Goal: Book appointment/travel/reservation

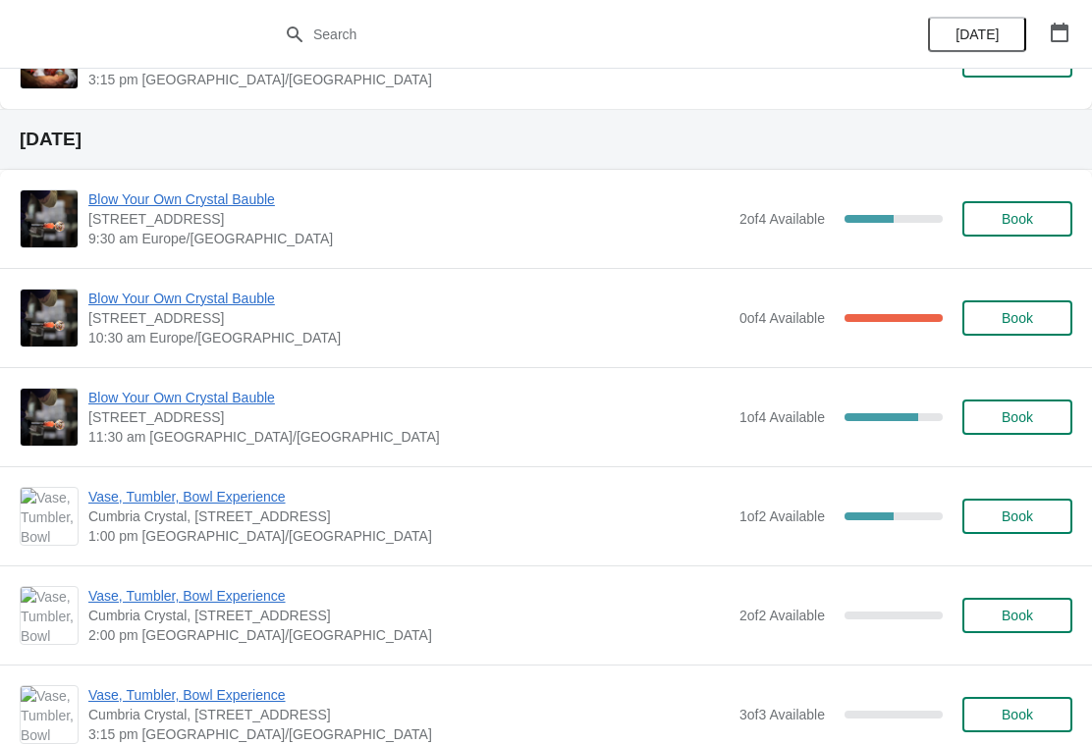
scroll to position [656, 0]
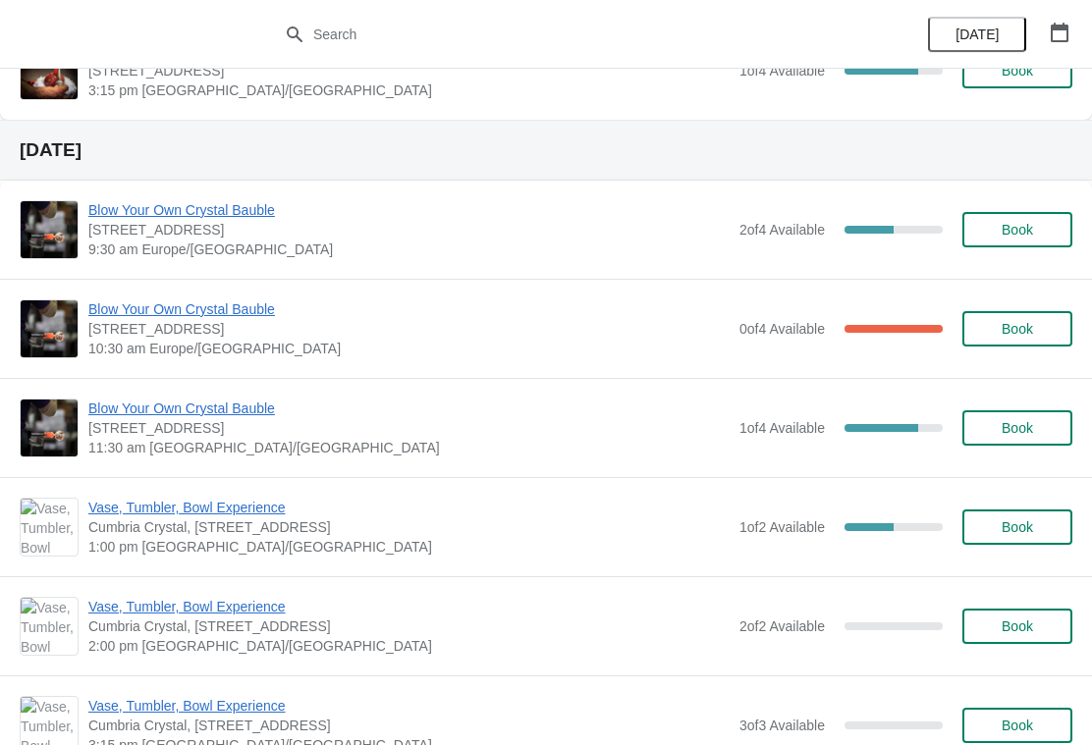
click at [206, 206] on span "Blow Your Own Crystal Bauble" at bounding box center [408, 210] width 641 height 20
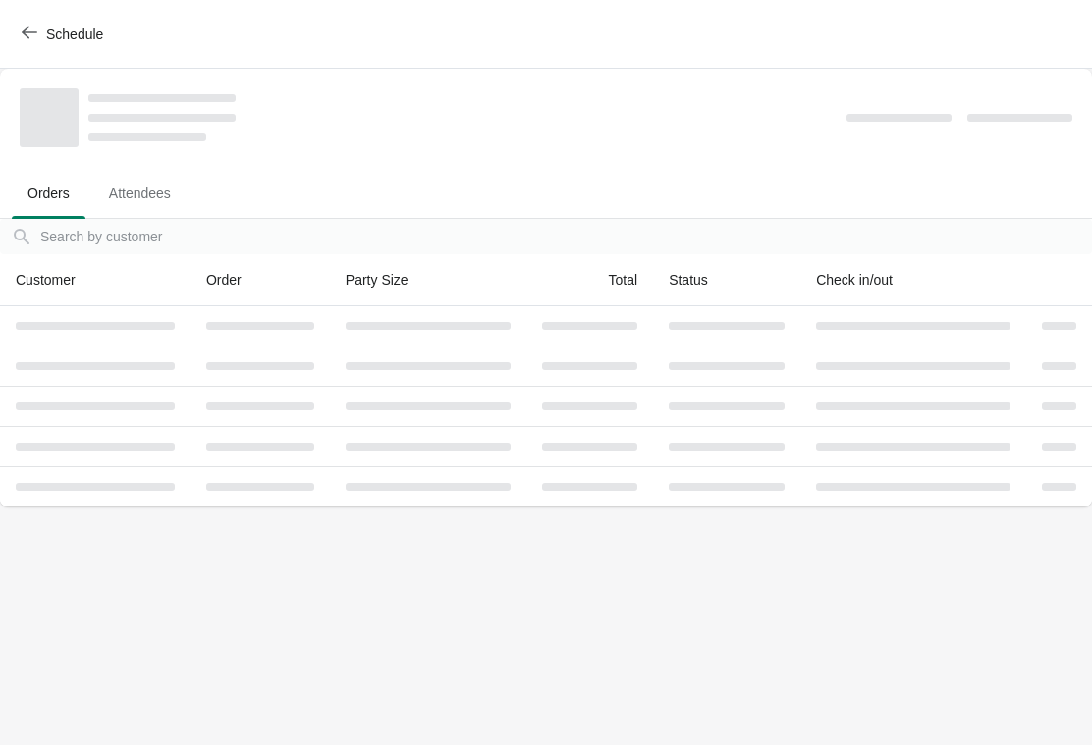
scroll to position [0, 0]
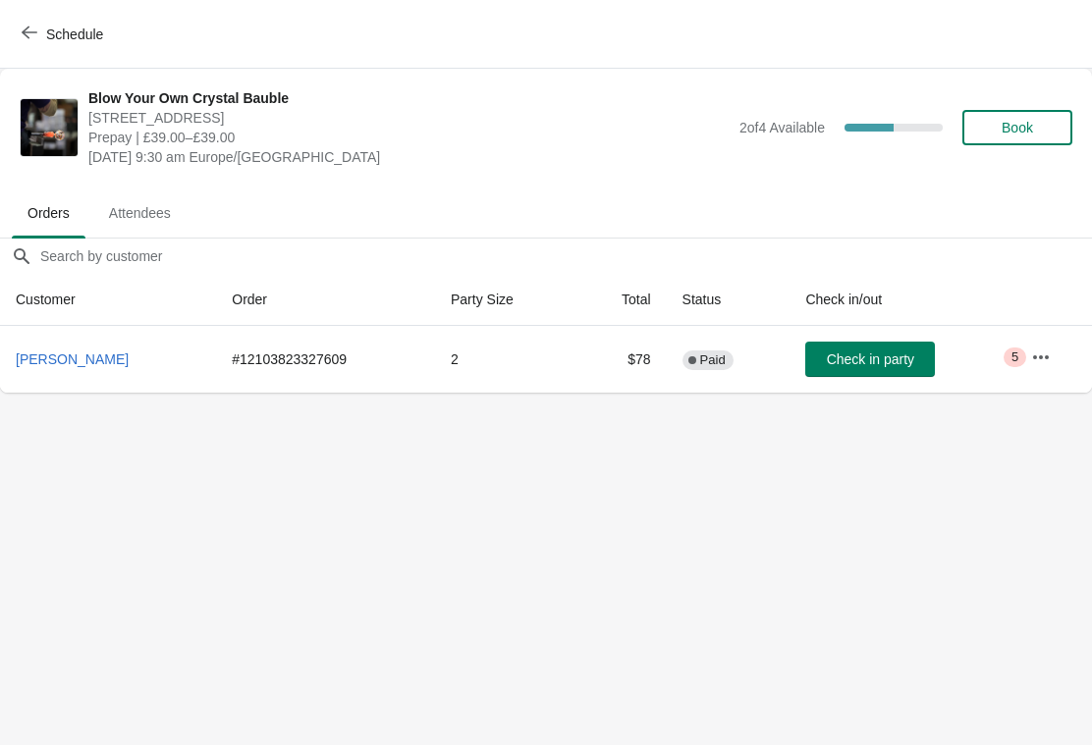
click at [1015, 125] on span "Book" at bounding box center [1016, 128] width 31 height 16
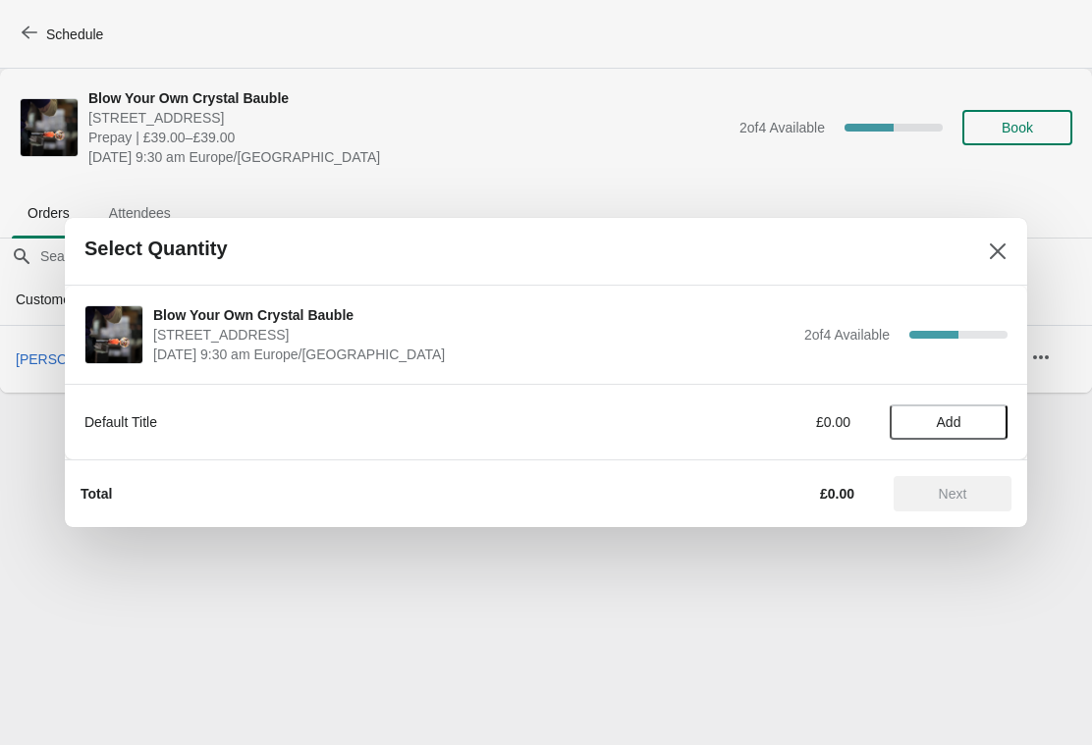
click at [958, 419] on span "Add" at bounding box center [949, 422] width 25 height 16
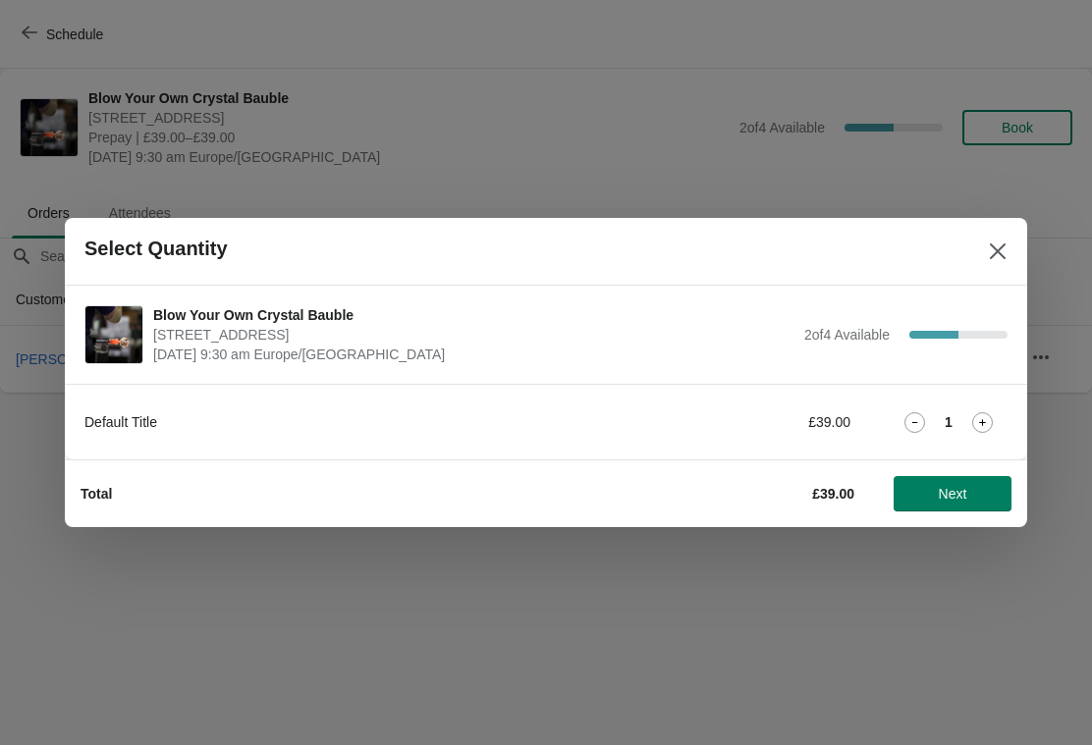
click at [978, 421] on icon at bounding box center [982, 422] width 21 height 21
click at [985, 236] on button "Close" at bounding box center [997, 251] width 35 height 35
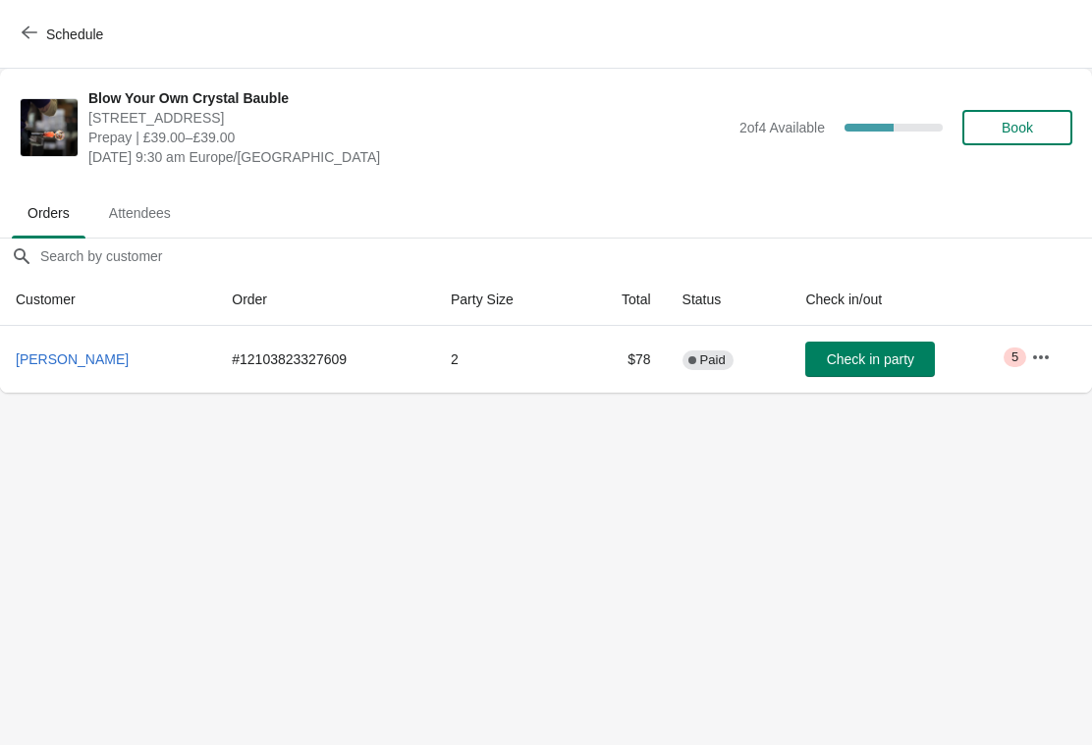
click at [37, 27] on span "Schedule" at bounding box center [65, 34] width 78 height 19
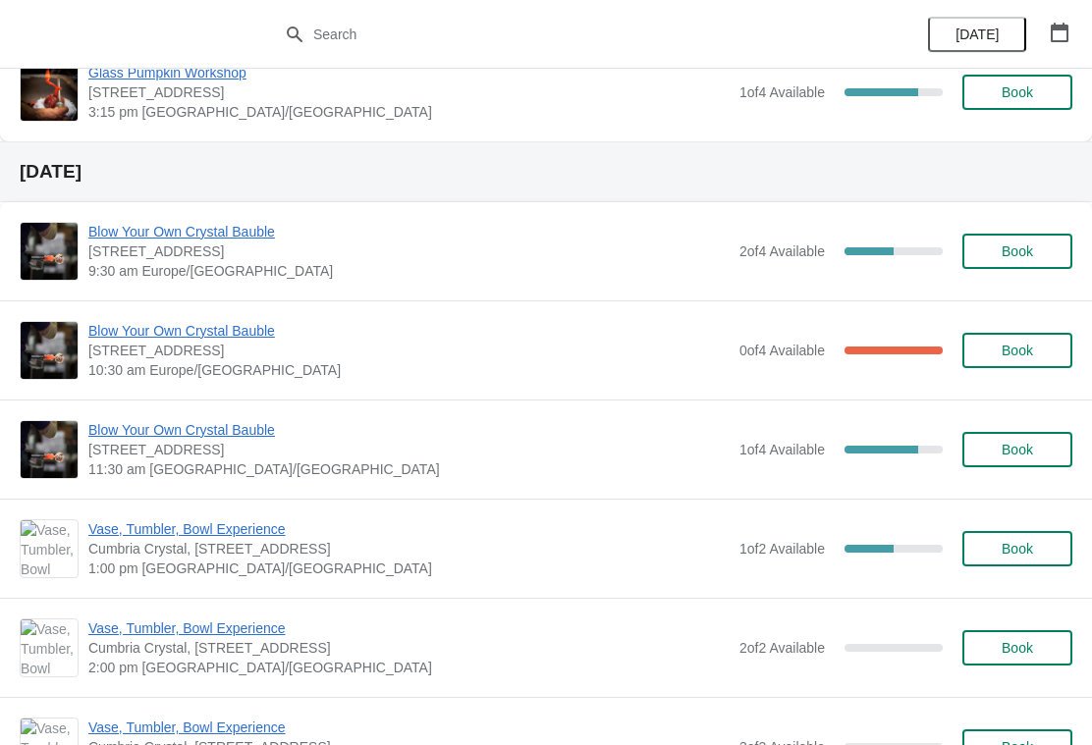
scroll to position [635, 0]
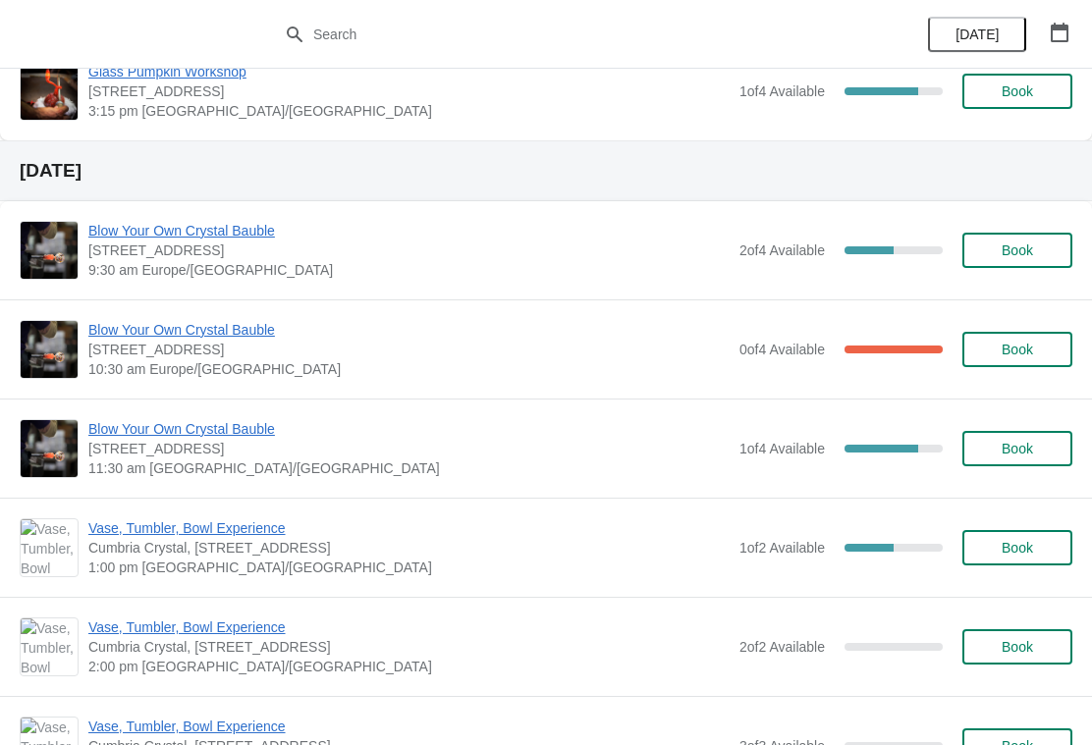
click at [213, 232] on span "Blow Your Own Crystal Bauble" at bounding box center [408, 231] width 641 height 20
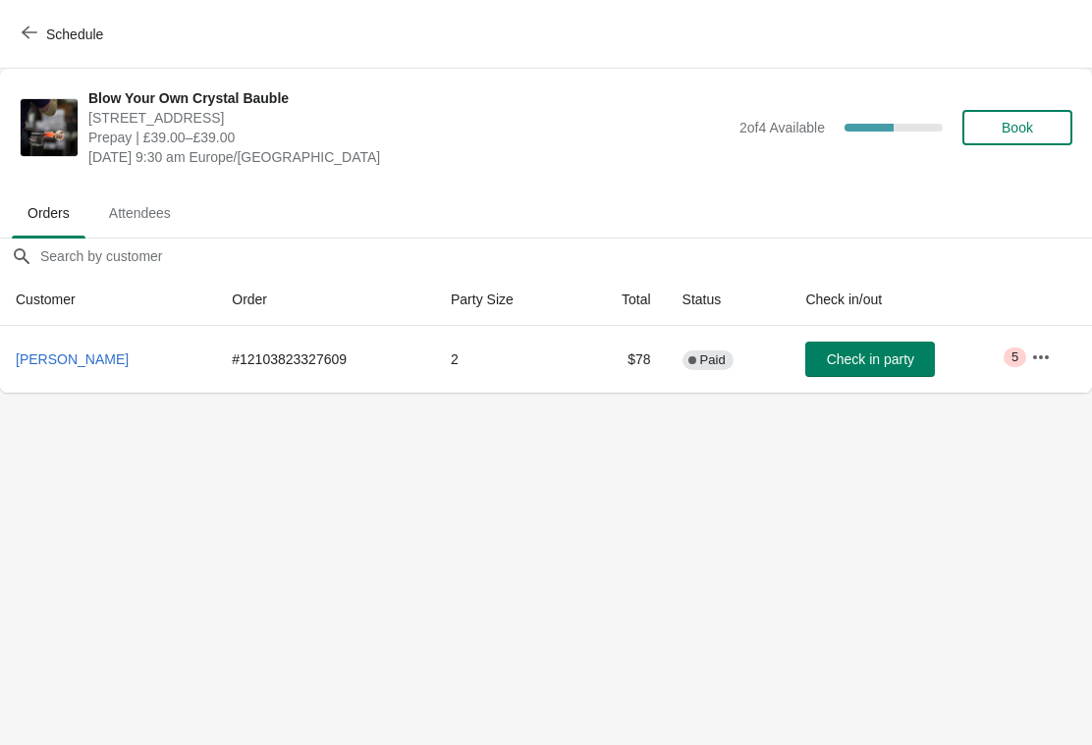
click at [1036, 100] on div "Blow Your Own Crystal Bauble Cumbria Crystal, Canal Street, Ulverston LA12 7LB,…" at bounding box center [580, 127] width 984 height 79
click at [1026, 115] on button "Book" at bounding box center [1017, 127] width 110 height 35
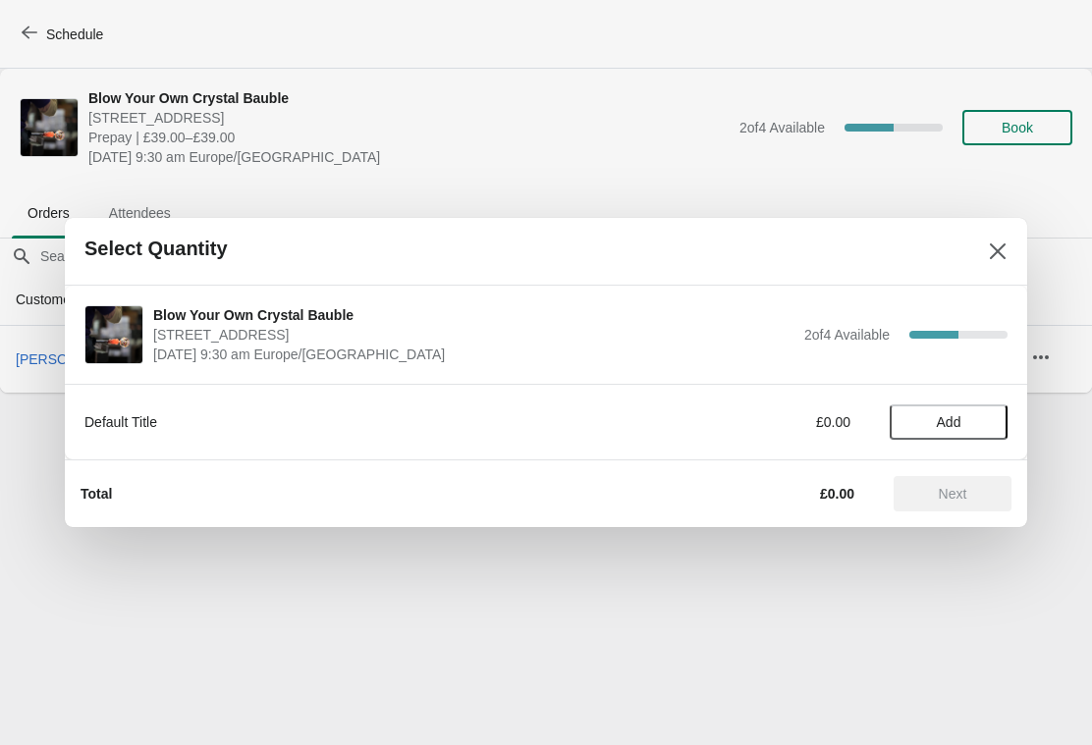
click at [962, 400] on div "Default Title £0.00 Add" at bounding box center [545, 412] width 923 height 55
click at [956, 405] on button "Add" at bounding box center [948, 421] width 118 height 35
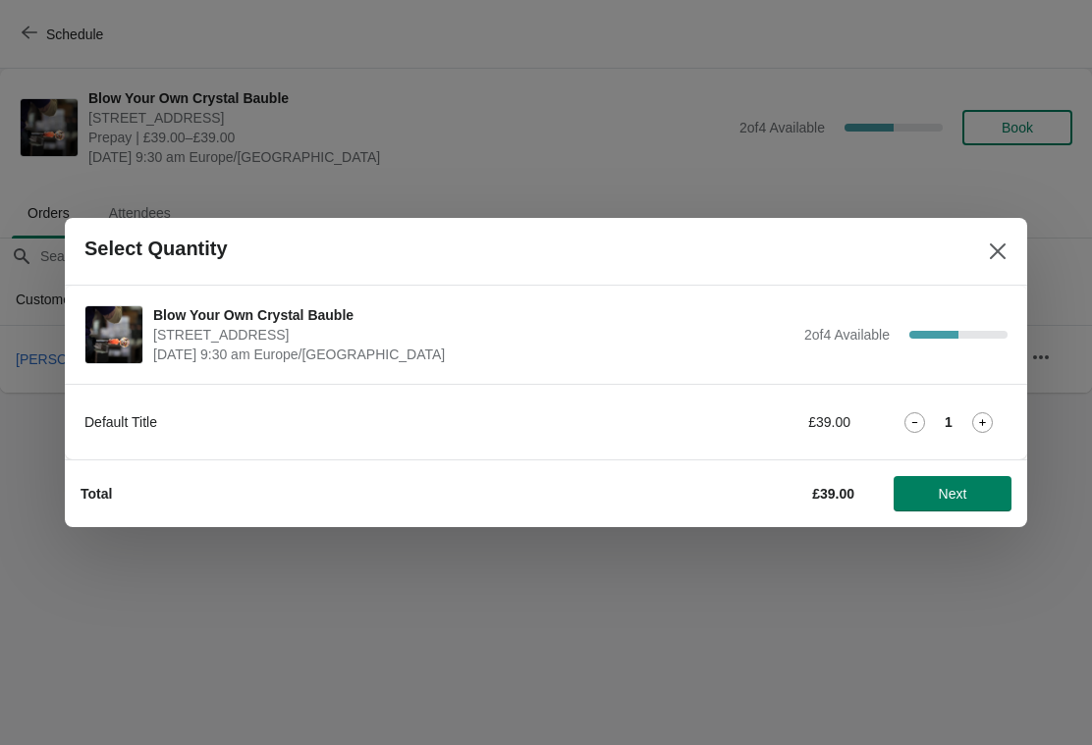
click at [985, 415] on icon at bounding box center [982, 422] width 21 height 21
click at [968, 478] on button "Next" at bounding box center [952, 493] width 118 height 35
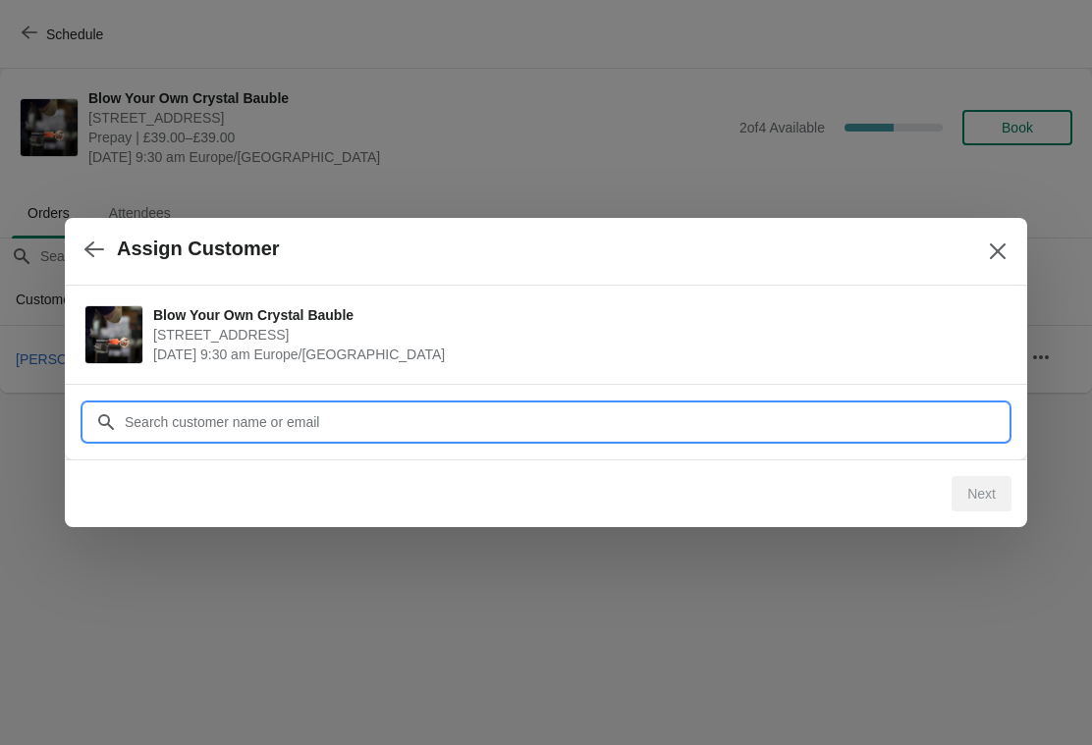
click at [373, 425] on input "Customer" at bounding box center [566, 421] width 884 height 35
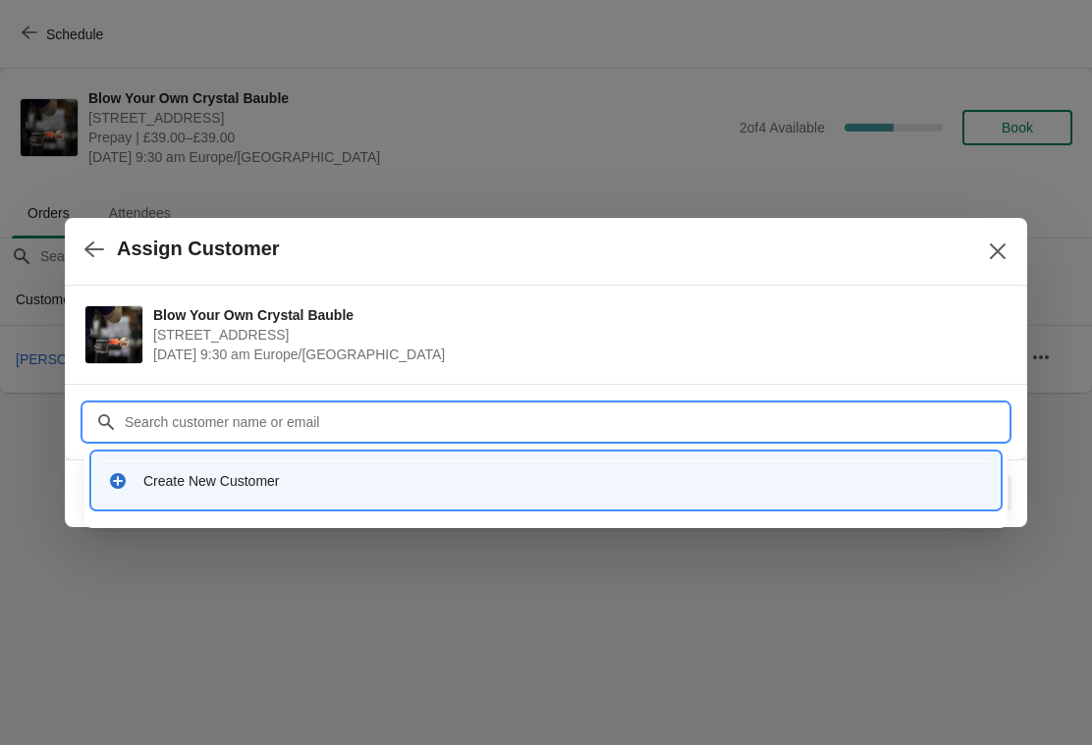
click at [230, 477] on div "Create New Customer" at bounding box center [563, 481] width 840 height 20
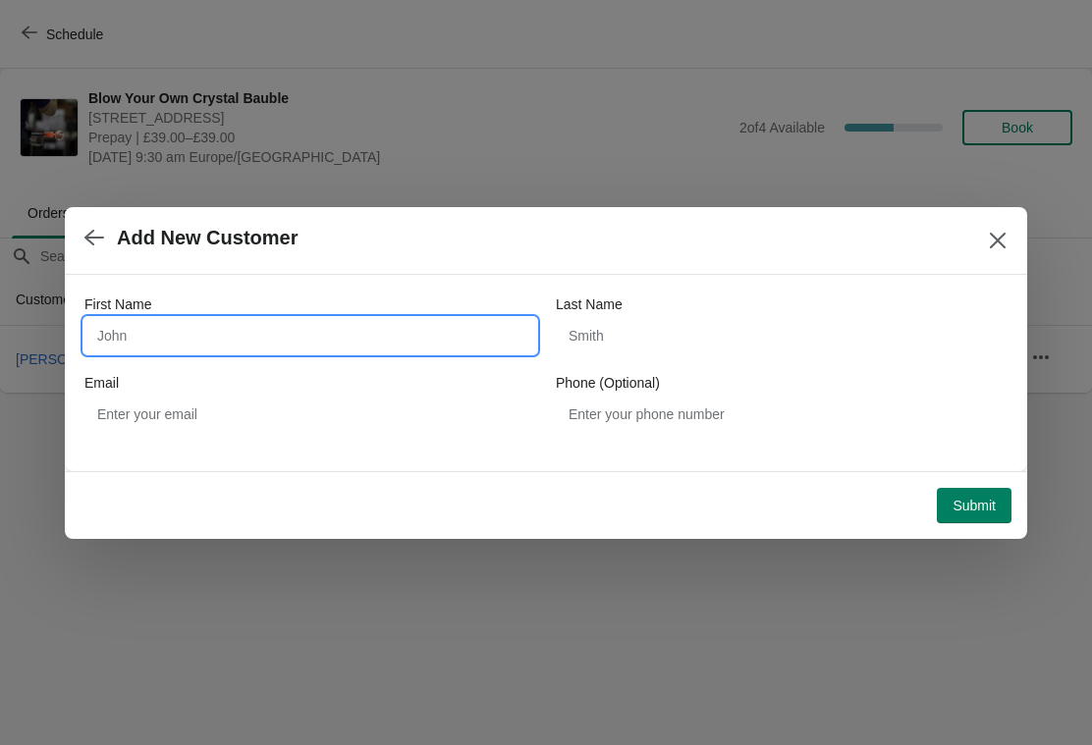
click at [165, 333] on input "First Name" at bounding box center [310, 335] width 452 height 35
type input "L"
type input "]"
type input "[PERSON_NAME]"
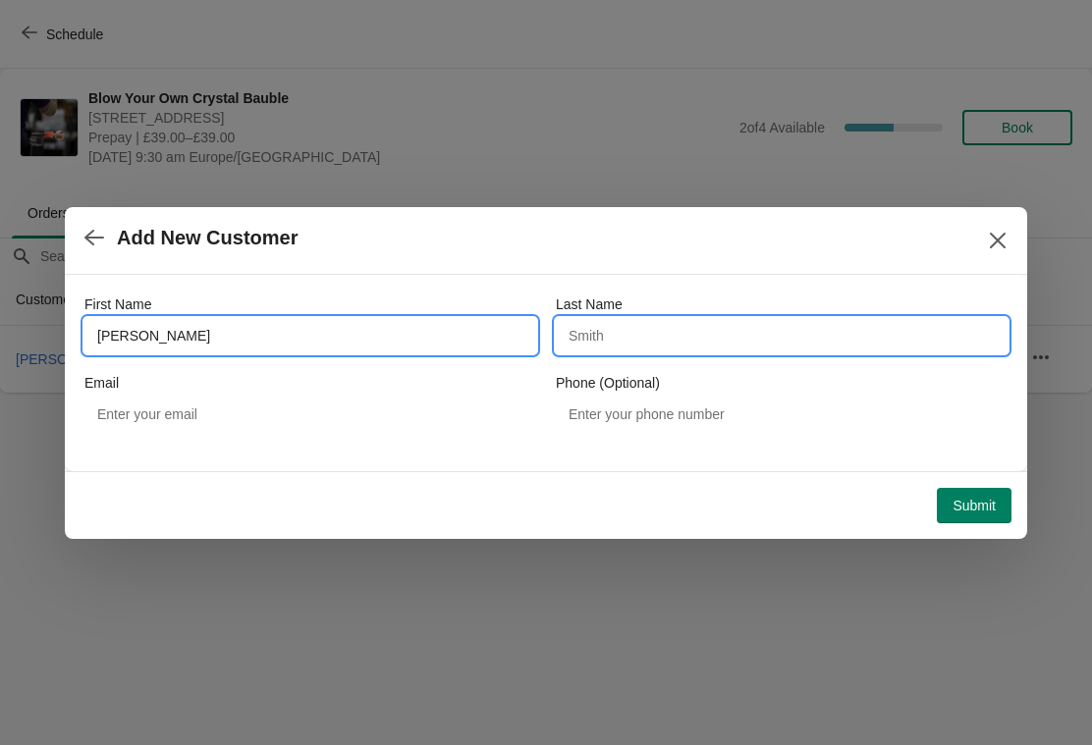
click at [654, 329] on input "Last Name" at bounding box center [782, 335] width 452 height 35
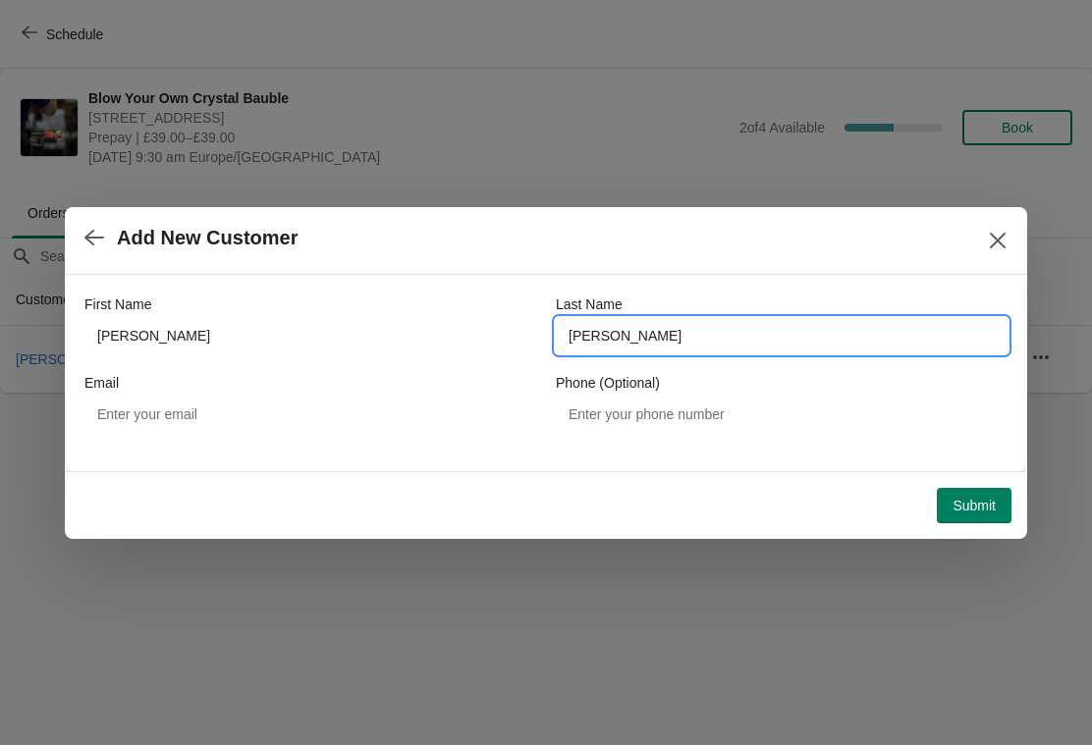
type input "[PERSON_NAME]"
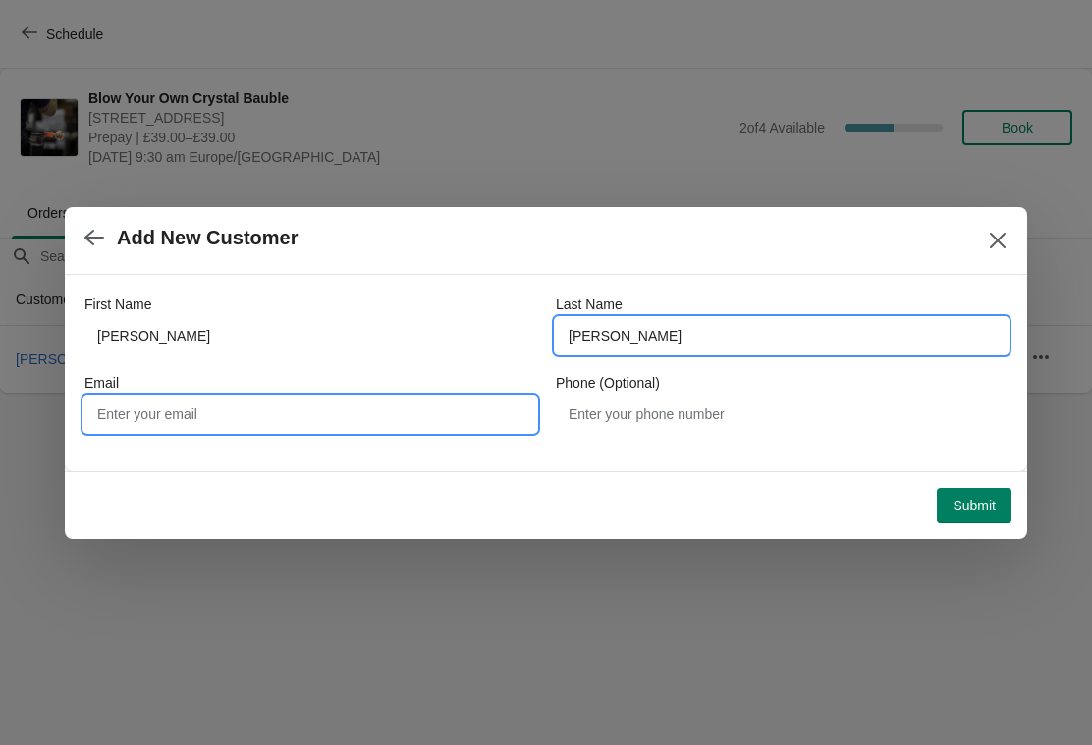
click at [202, 413] on input "Email" at bounding box center [310, 414] width 452 height 35
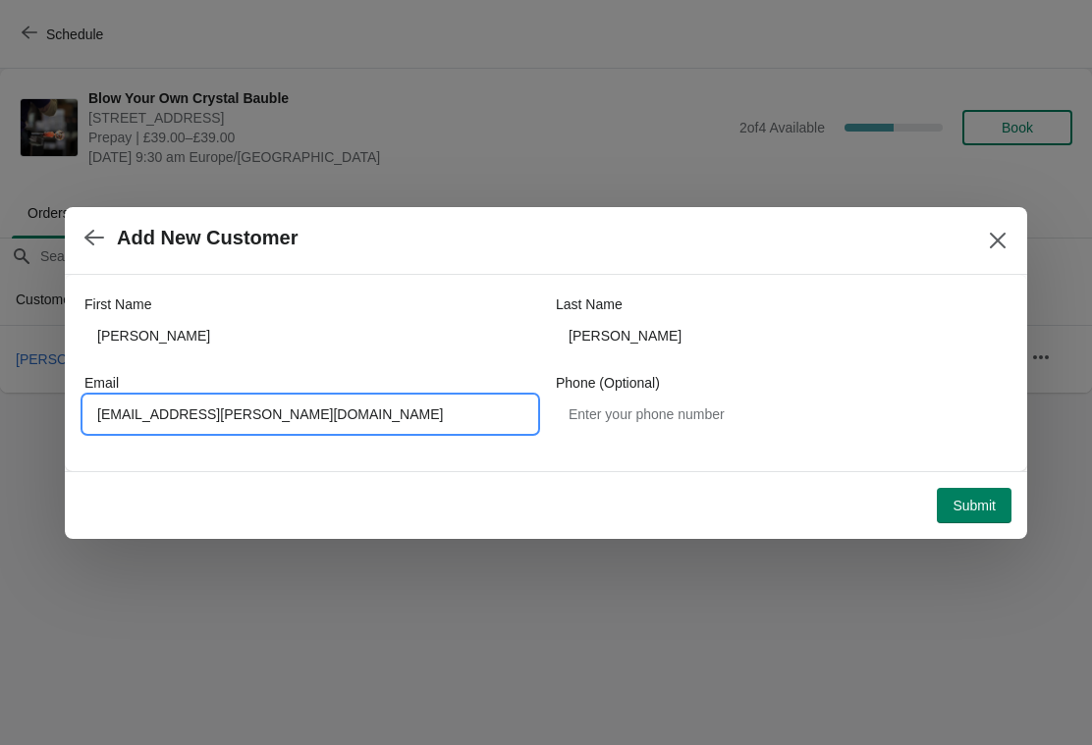
type input "ali.botts@hotmail.co.uk"
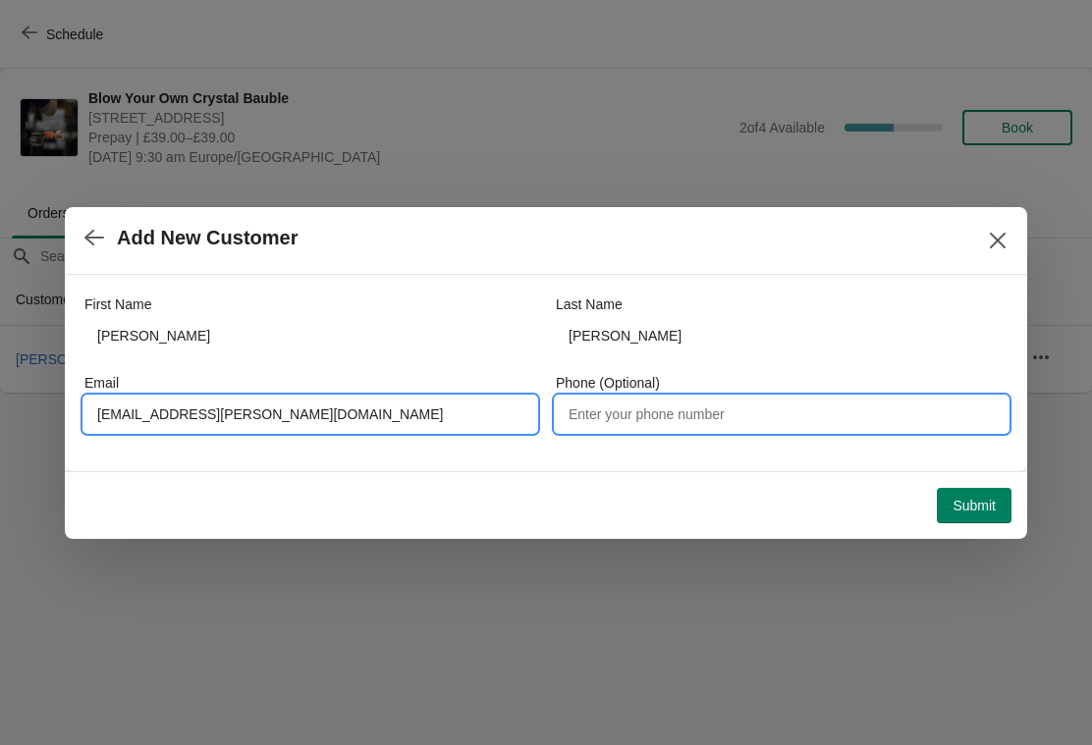
click at [629, 416] on input "Phone (Optional)" at bounding box center [782, 414] width 452 height 35
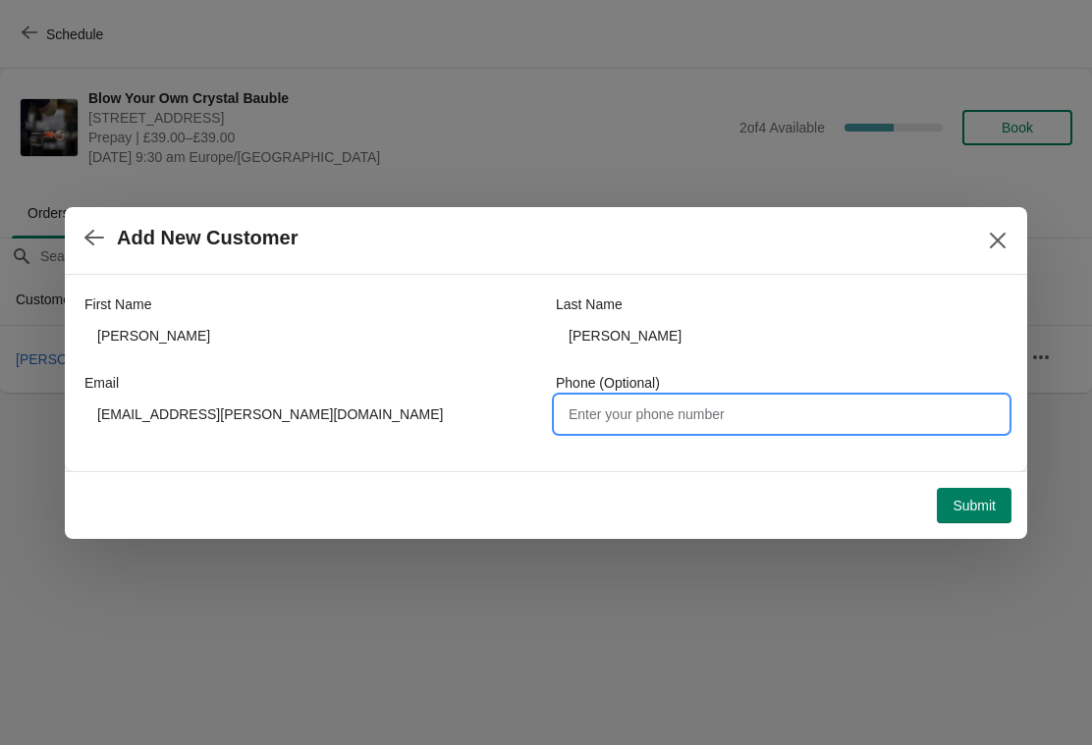
click at [979, 502] on span "Submit" at bounding box center [973, 506] width 43 height 16
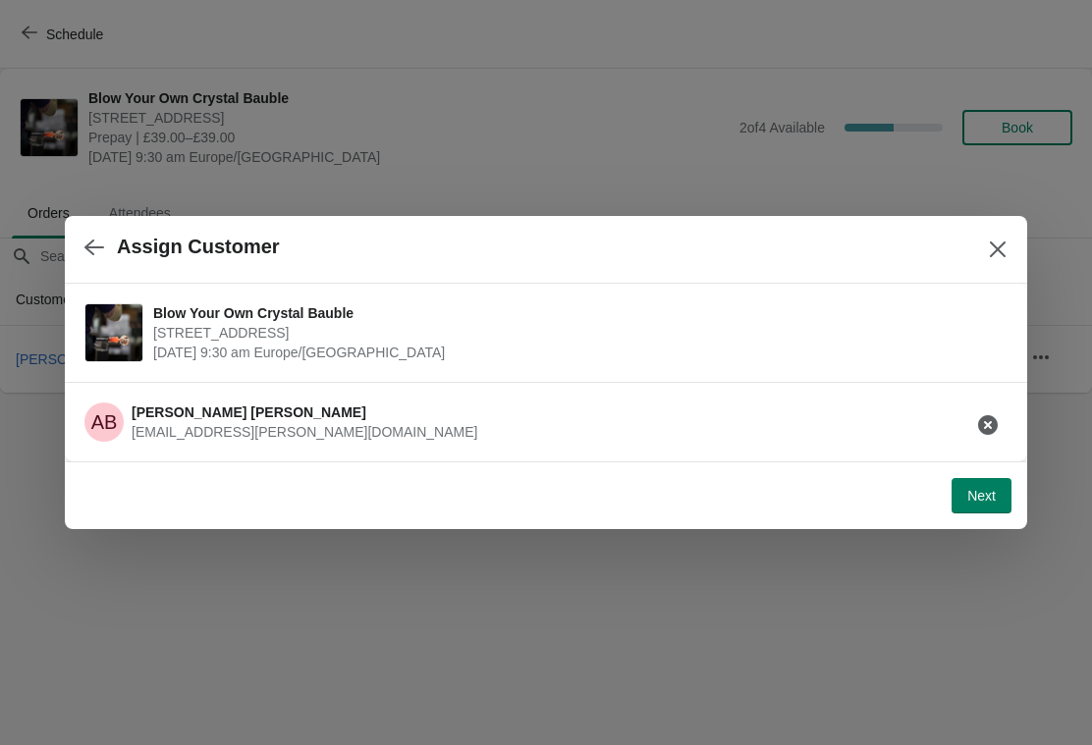
click at [978, 508] on button "Next" at bounding box center [981, 495] width 60 height 35
select select "Yes, I will collect"
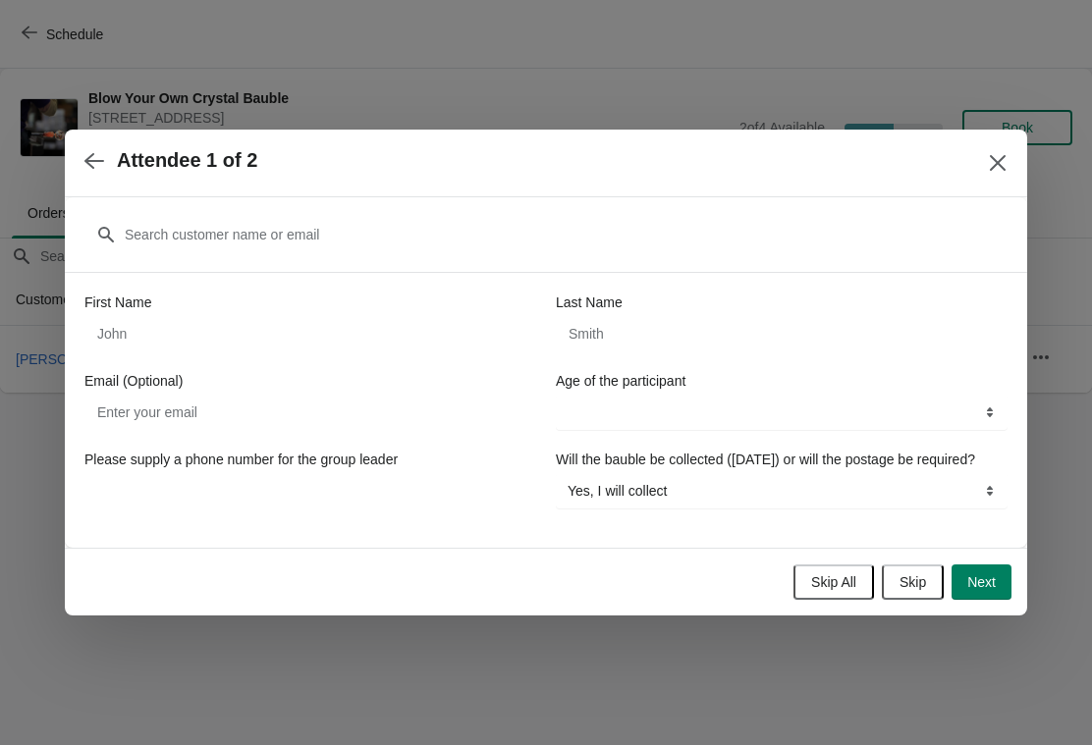
click at [910, 600] on button "Skip" at bounding box center [913, 581] width 62 height 35
click at [976, 600] on button "Review Order" at bounding box center [953, 581] width 116 height 35
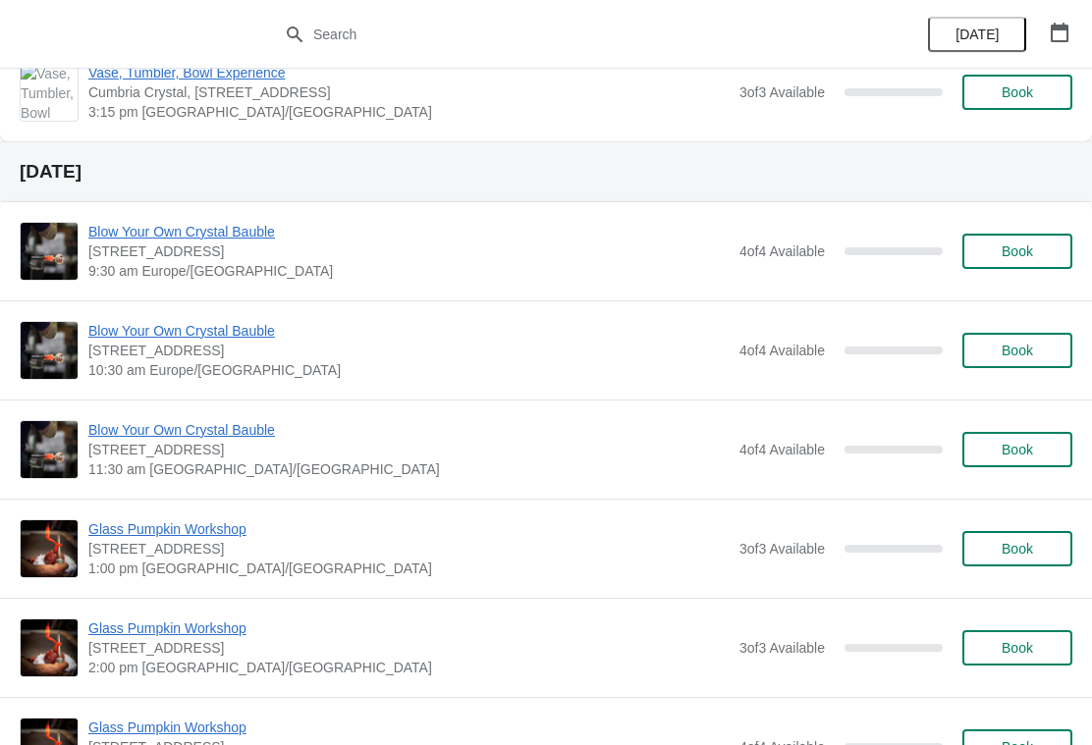
scroll to position [1291, 0]
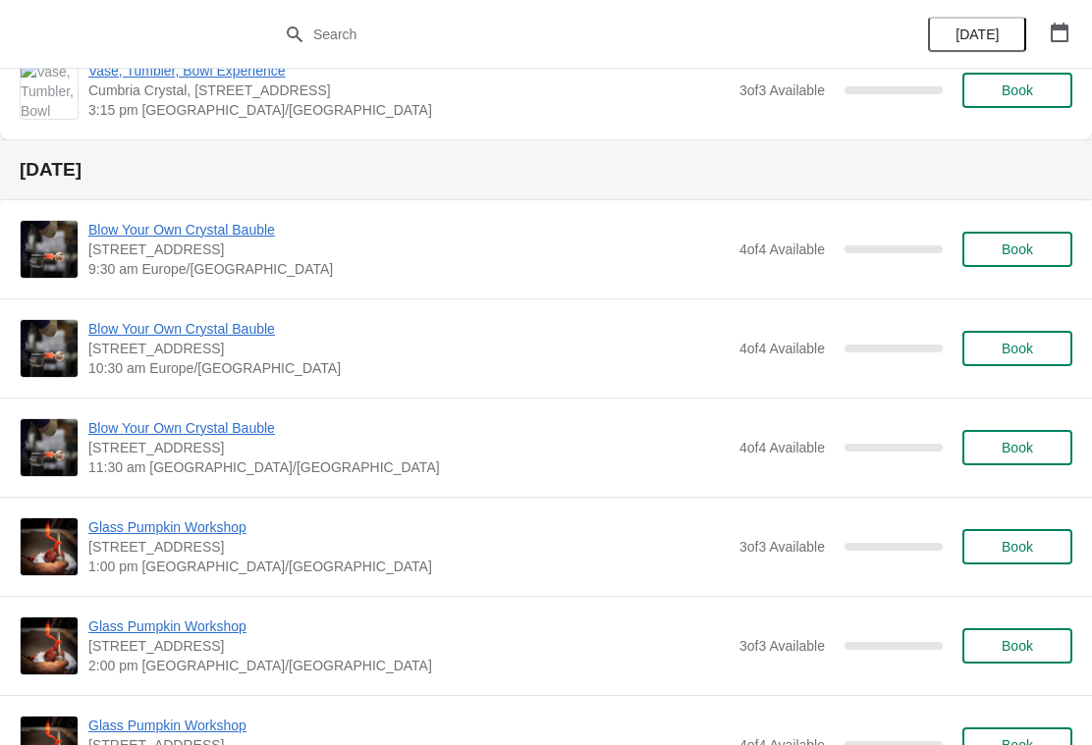
click at [1031, 349] on span "Book" at bounding box center [1016, 349] width 31 height 16
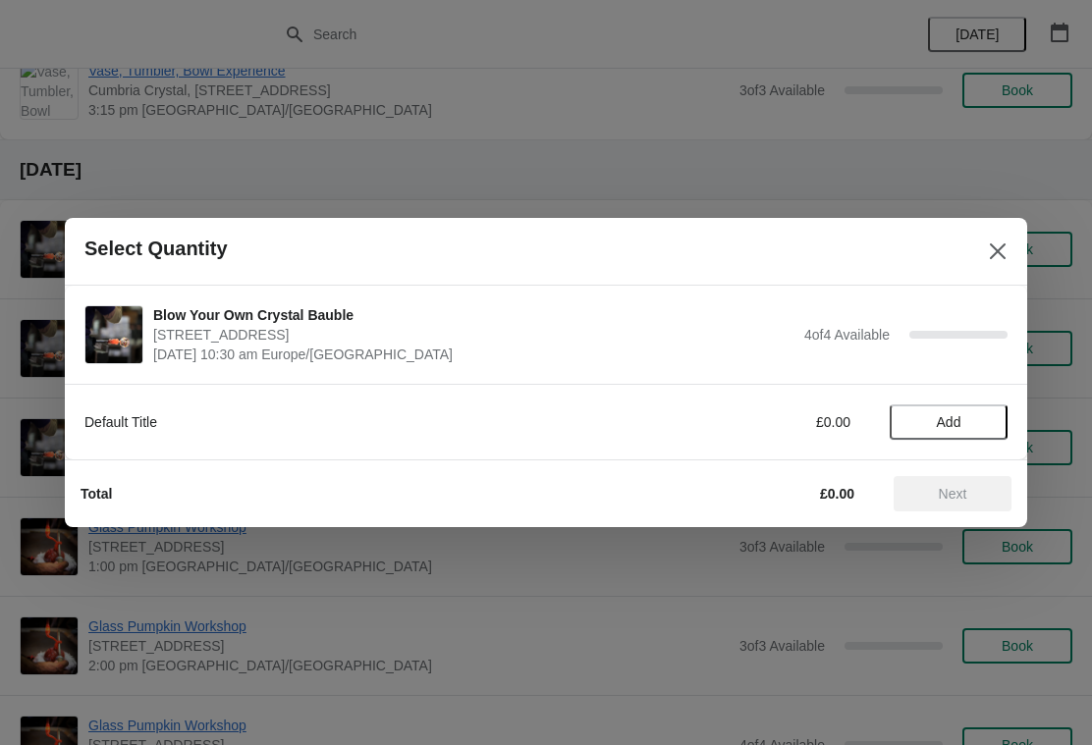
click at [954, 432] on button "Add" at bounding box center [948, 421] width 118 height 35
click at [987, 425] on icon at bounding box center [982, 422] width 21 height 21
click at [952, 494] on span "Next" at bounding box center [953, 494] width 28 height 16
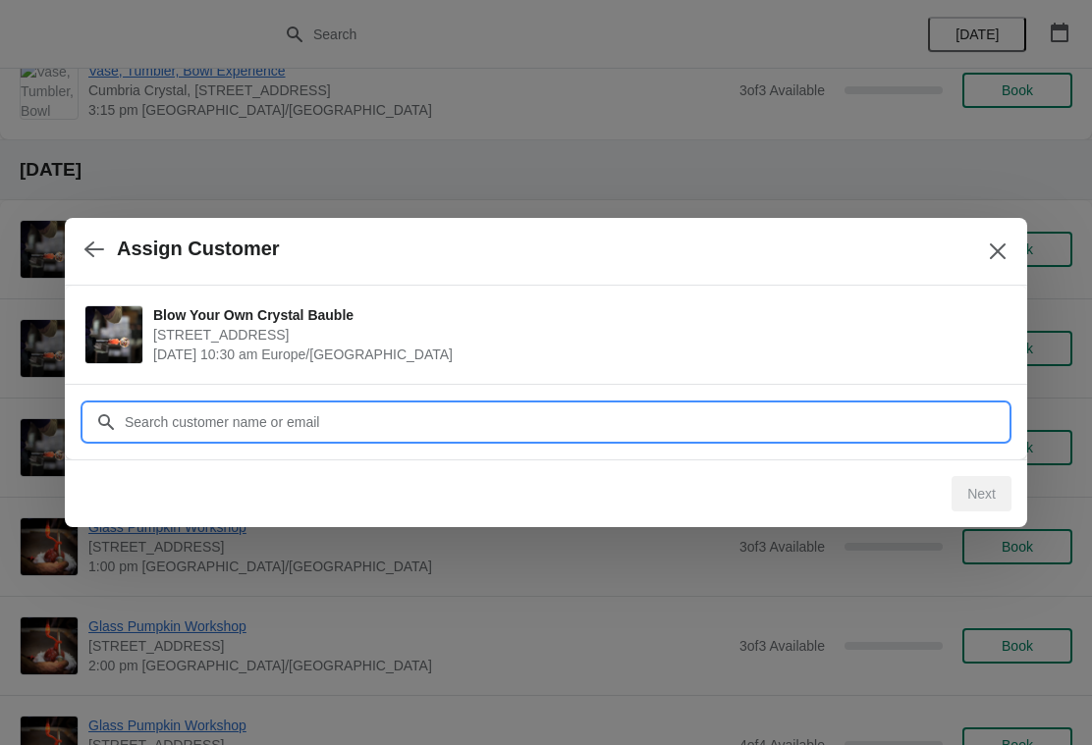
click at [307, 430] on input "Customer" at bounding box center [566, 421] width 884 height 35
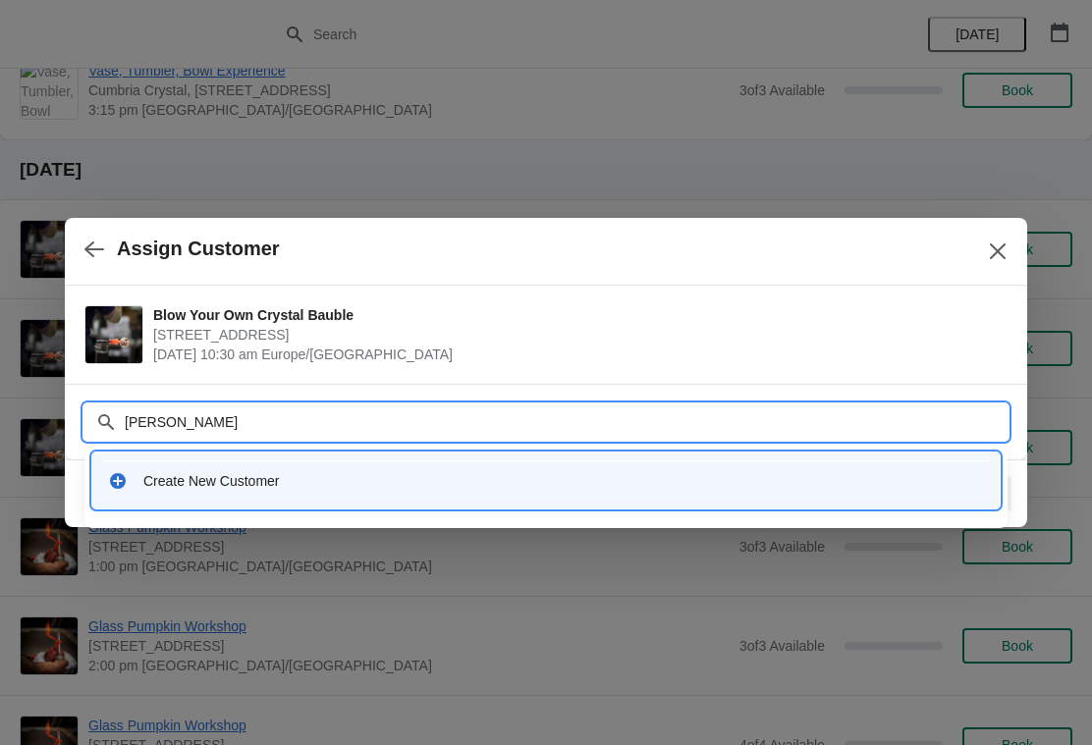
type input "[PERSON_NAME]"
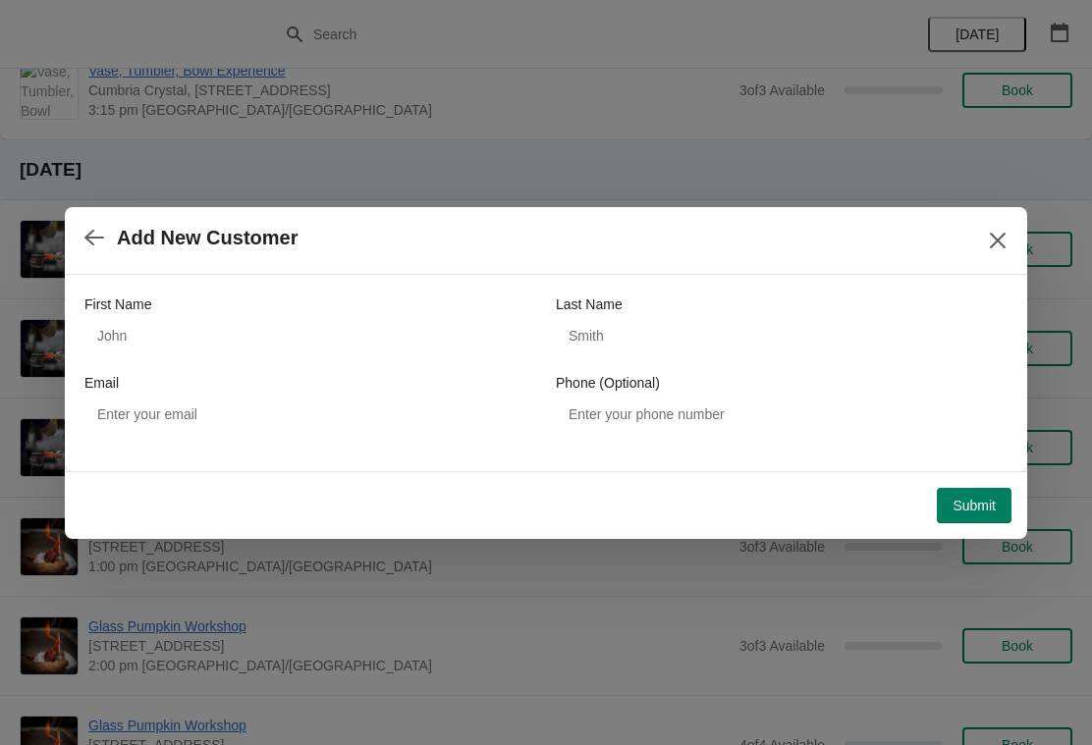
click at [95, 242] on icon "button" at bounding box center [94, 238] width 20 height 20
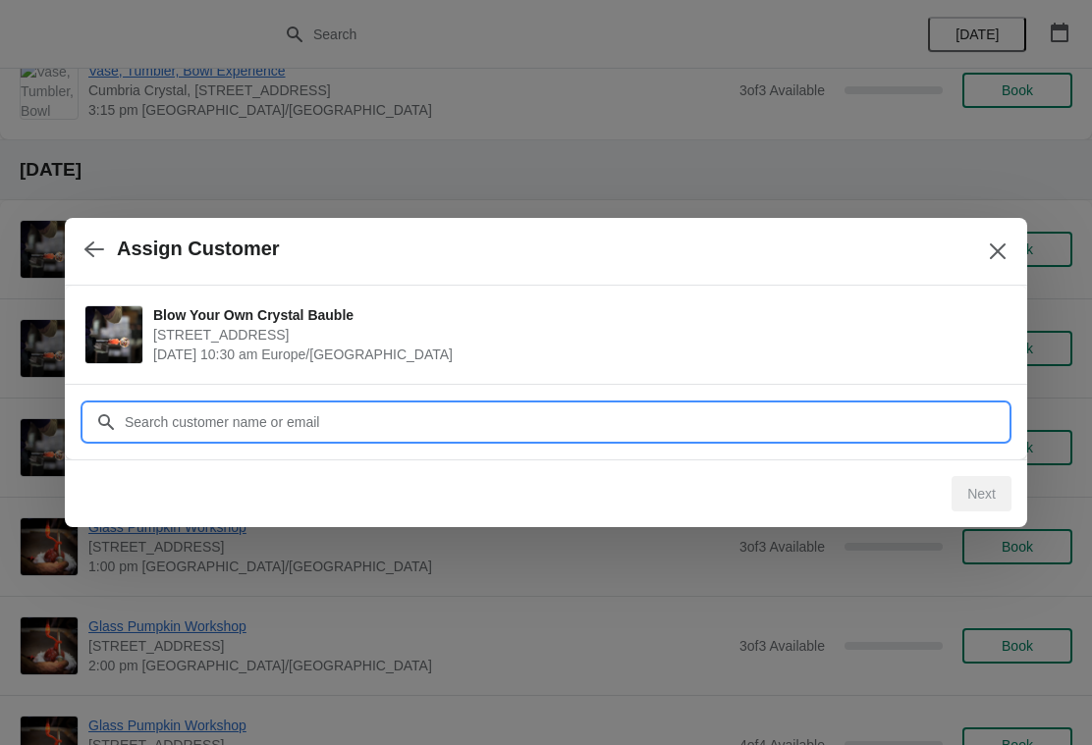
click at [212, 414] on input "Customer" at bounding box center [566, 421] width 884 height 35
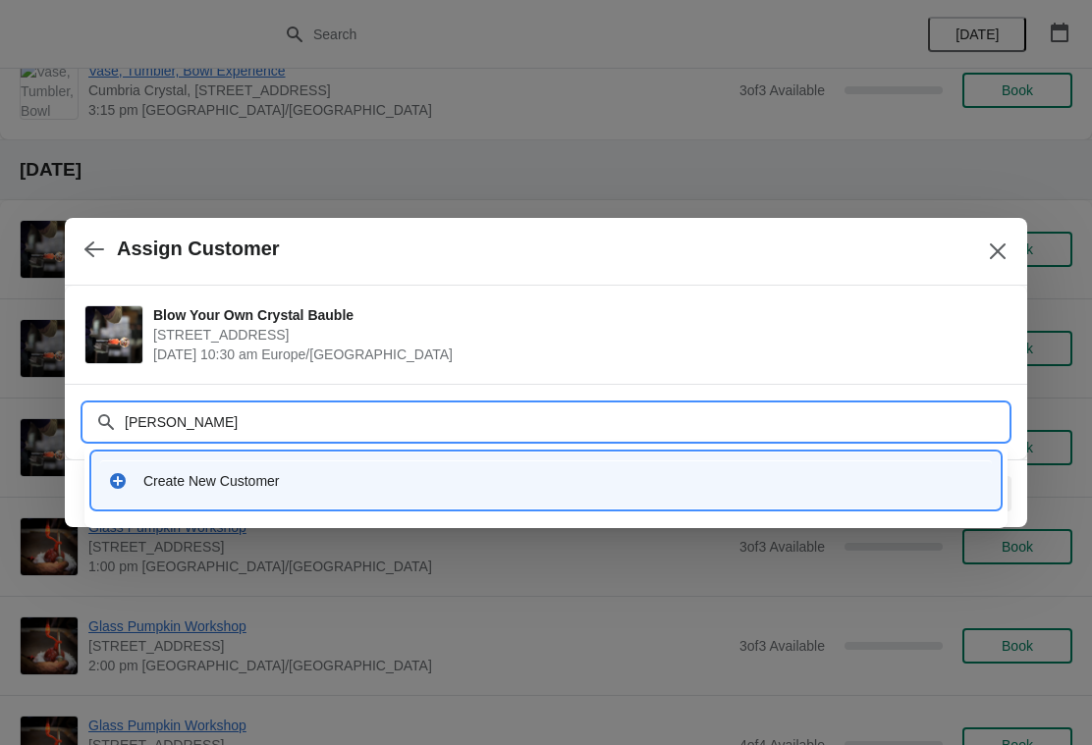
type input "[PERSON_NAME]"
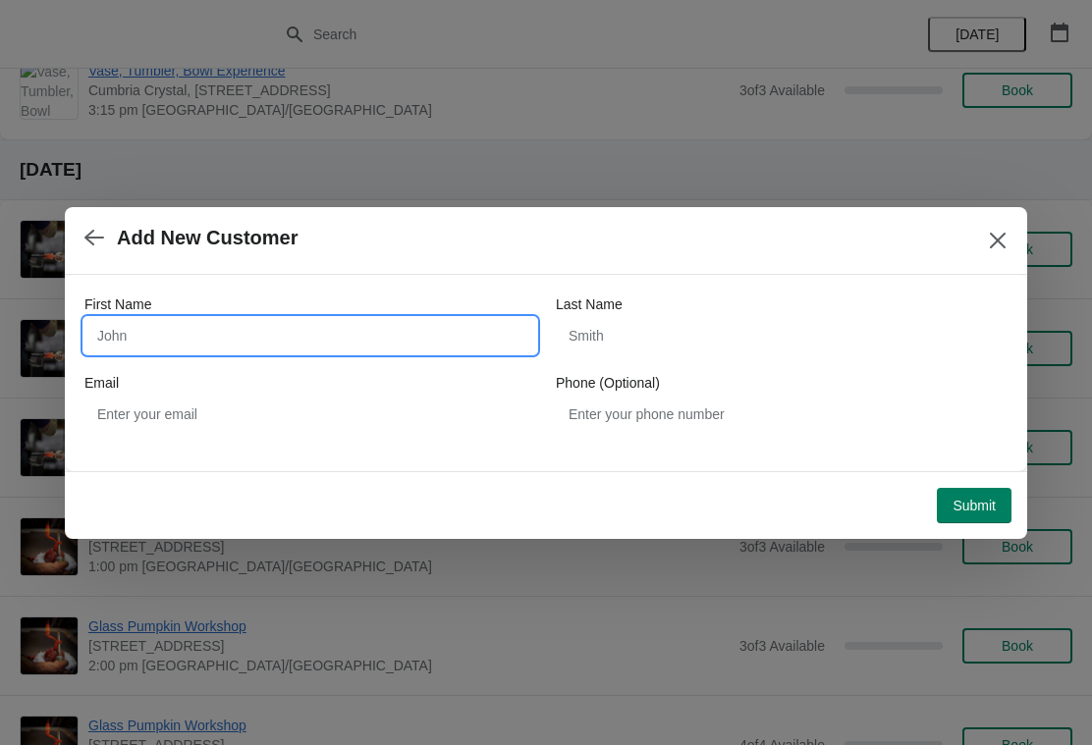
click at [164, 348] on input "First Name" at bounding box center [310, 335] width 452 height 35
type input "[PERSON_NAME]"
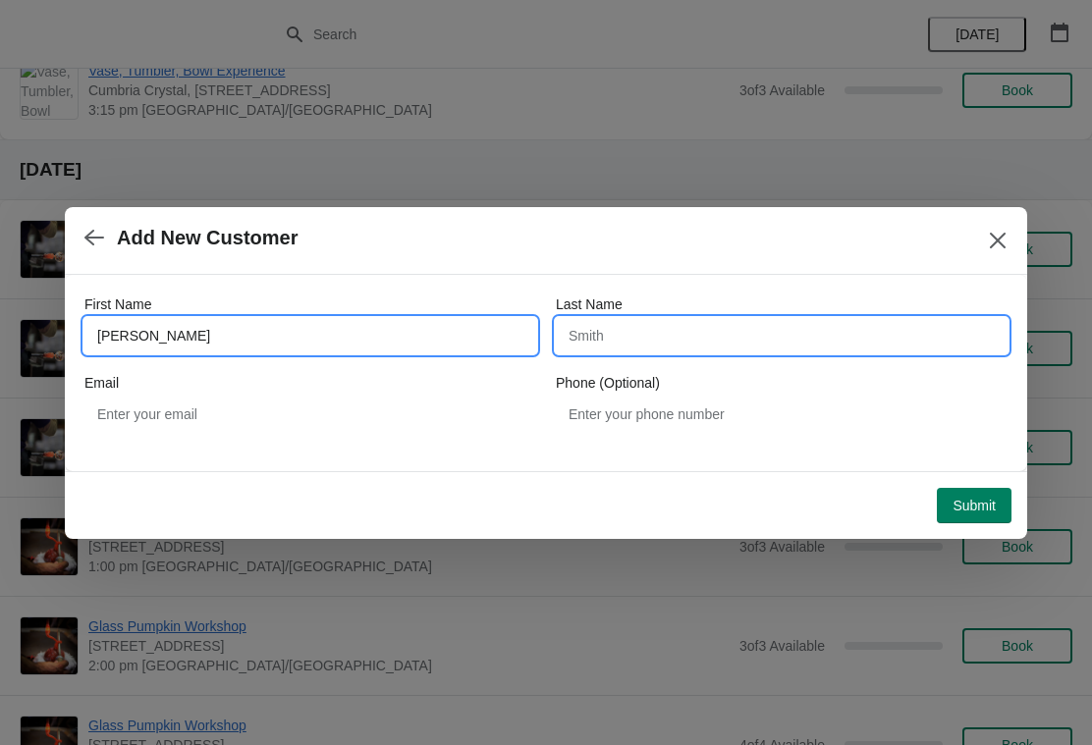
click at [662, 326] on input "Last Name" at bounding box center [782, 335] width 452 height 35
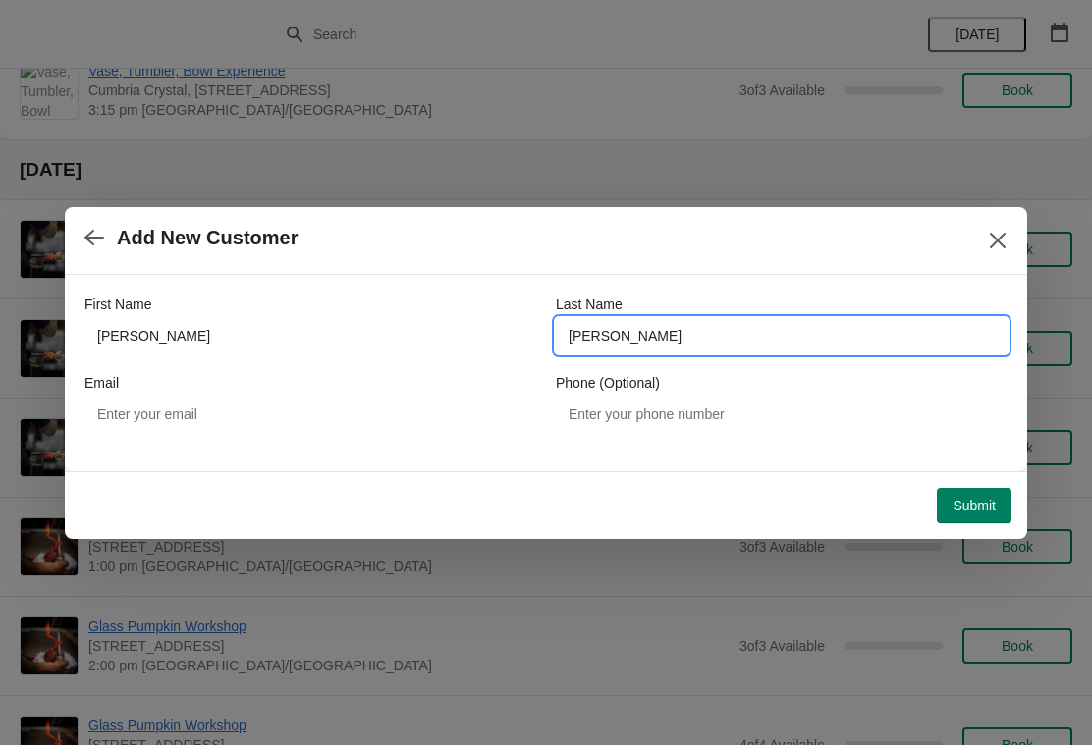
type input "[PERSON_NAME]"
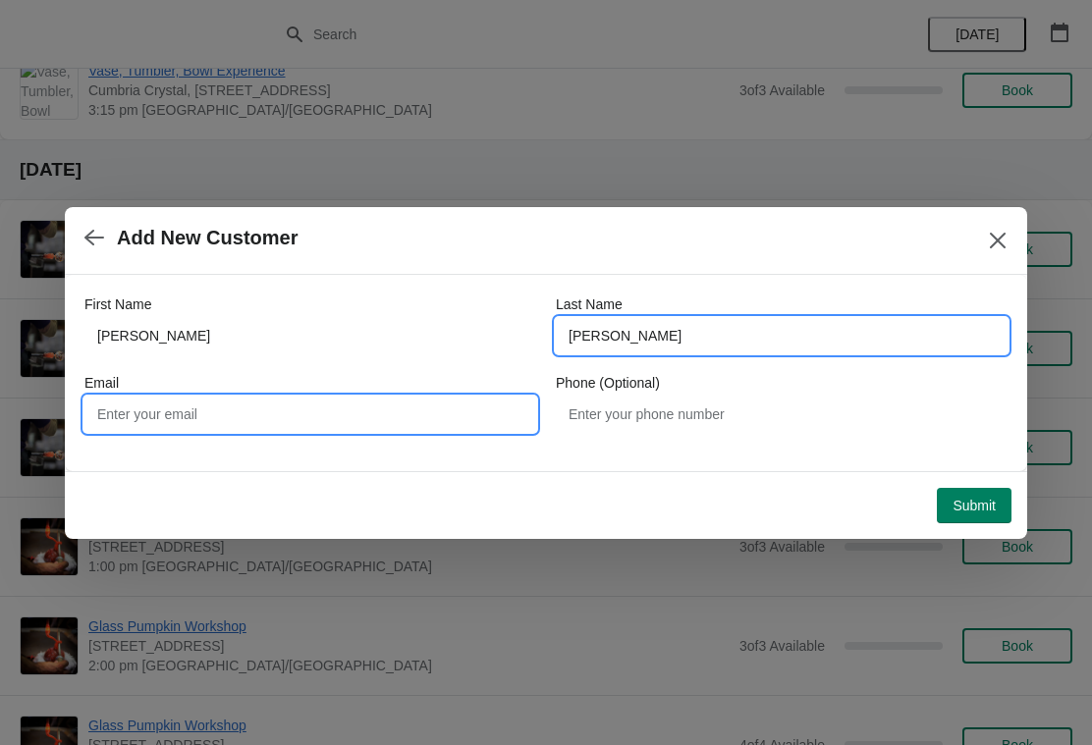
click at [241, 414] on input "Email" at bounding box center [310, 414] width 452 height 35
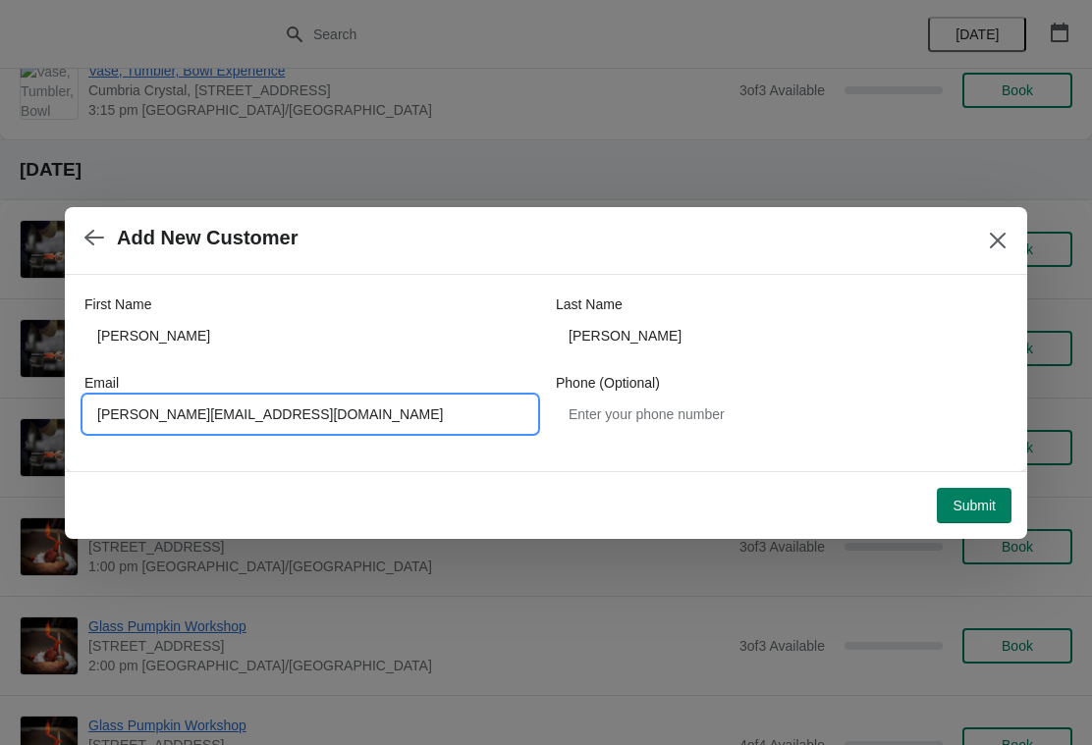
type input "[PERSON_NAME][EMAIL_ADDRESS][DOMAIN_NAME]"
click at [982, 506] on span "Submit" at bounding box center [973, 506] width 43 height 16
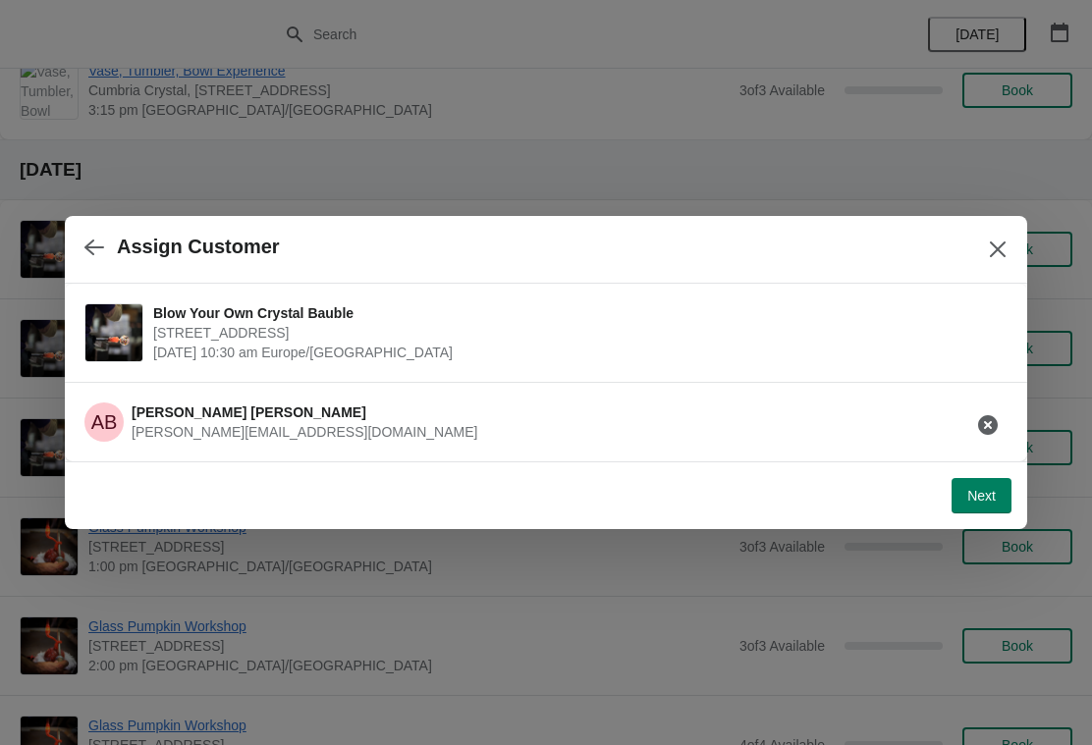
click at [994, 489] on span "Next" at bounding box center [981, 496] width 28 height 16
select select "Yes, I will collect"
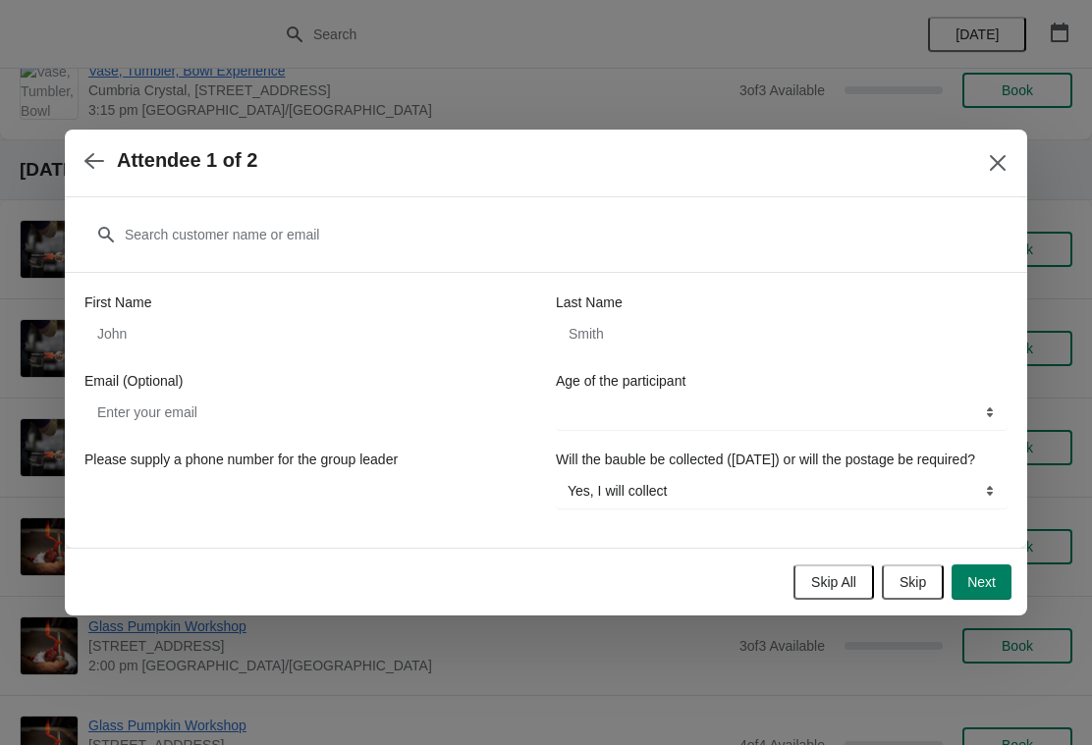
click at [908, 585] on span "Skip" at bounding box center [912, 582] width 27 height 16
click at [963, 590] on span "Review Order" at bounding box center [953, 582] width 84 height 16
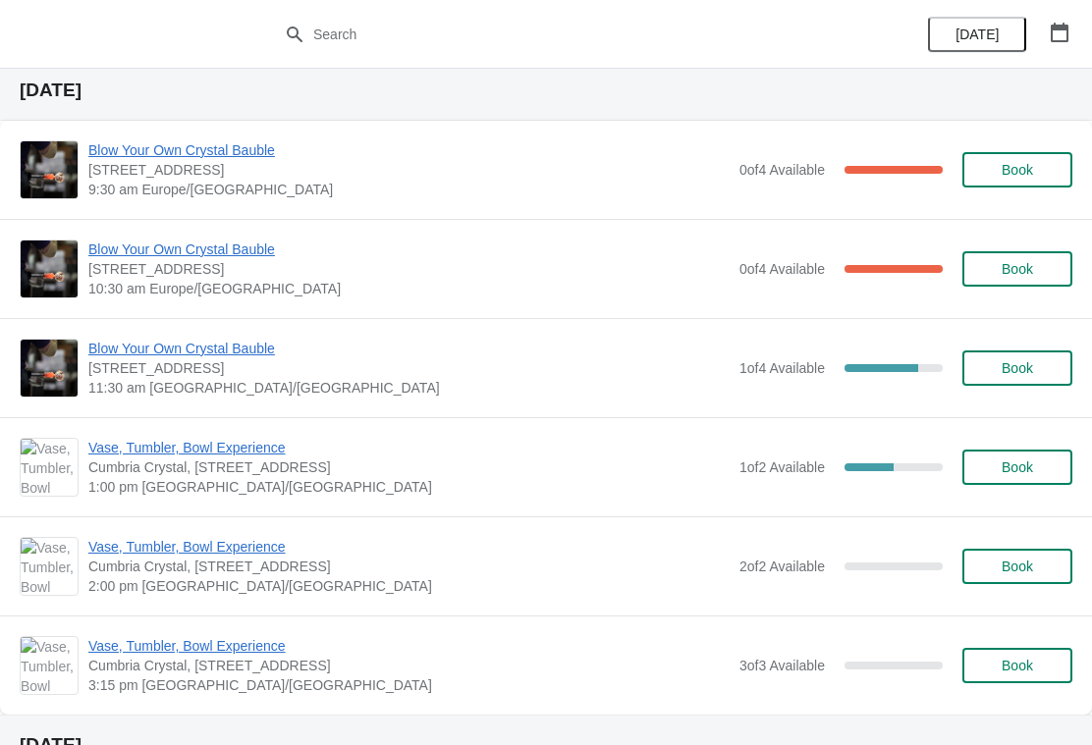
scroll to position [718, 0]
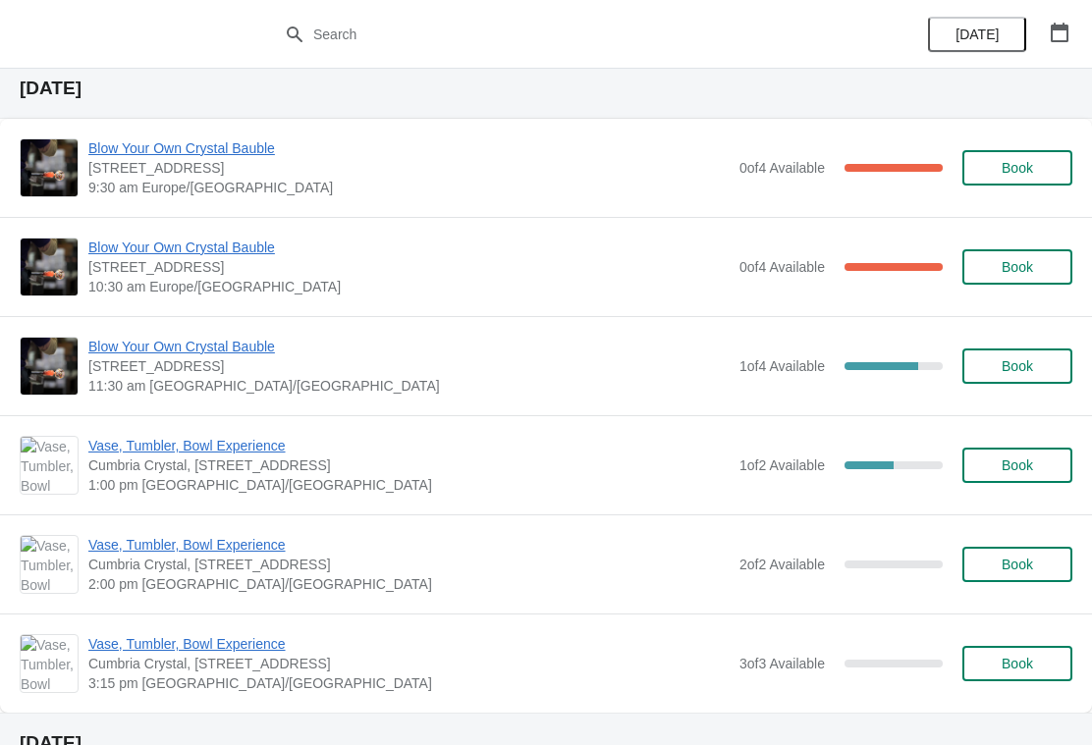
click at [188, 152] on span "Blow Your Own Crystal Bauble" at bounding box center [408, 148] width 641 height 20
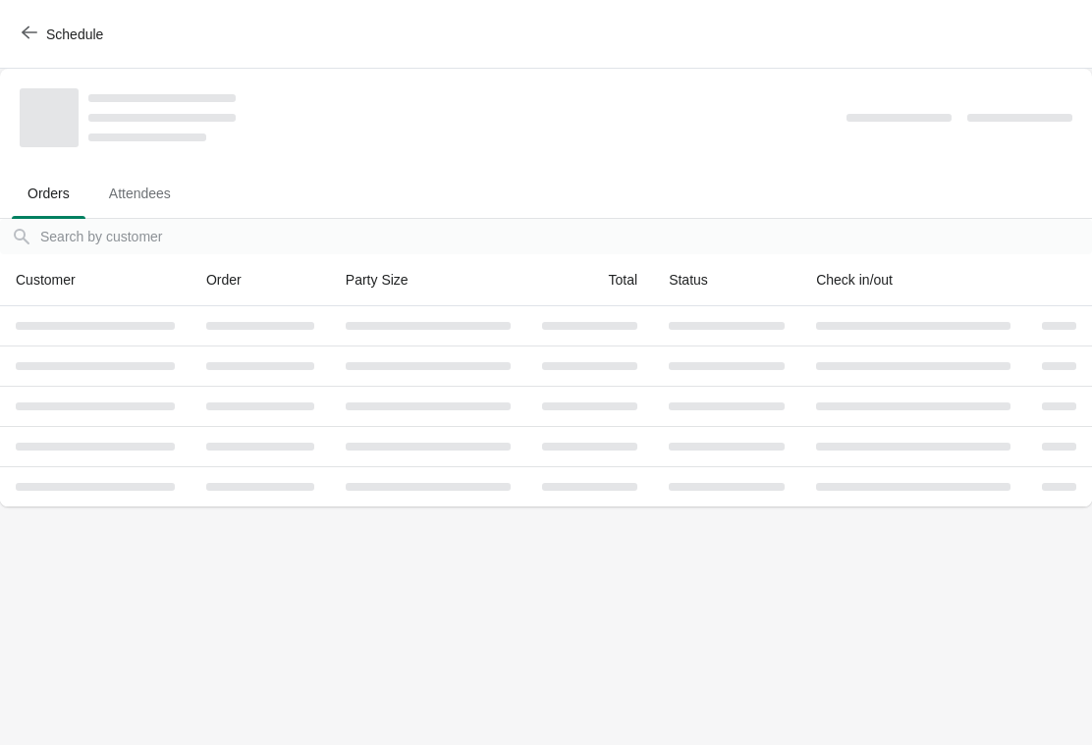
scroll to position [0, 0]
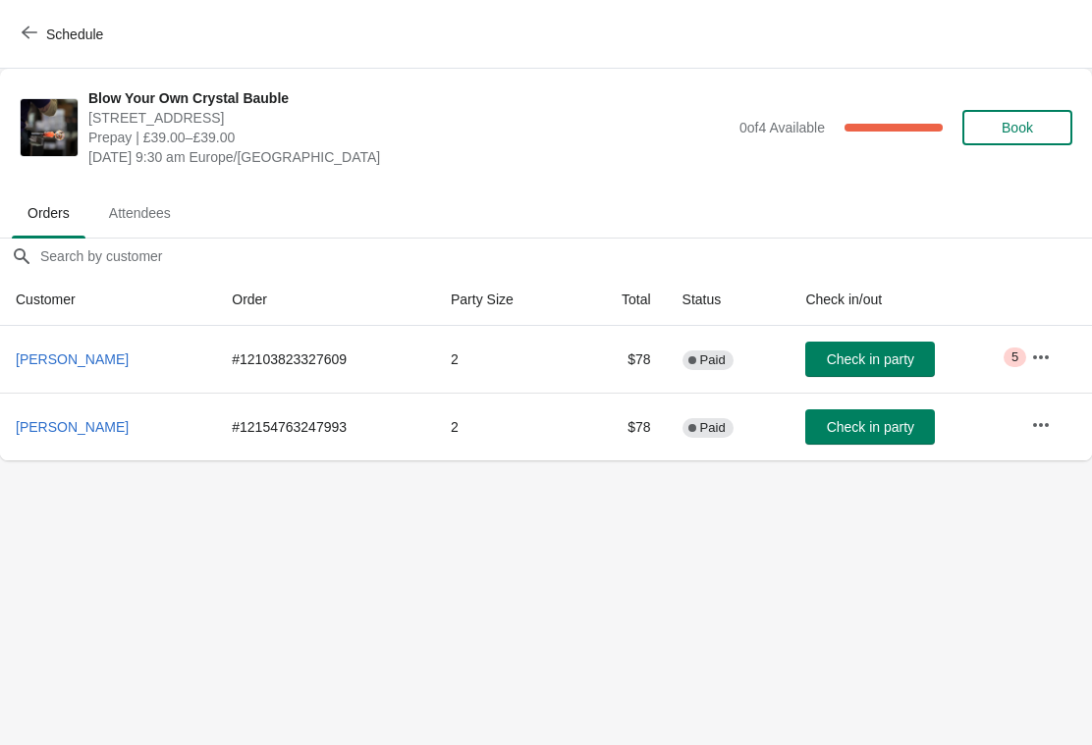
click at [1038, 428] on icon "button" at bounding box center [1041, 425] width 20 height 20
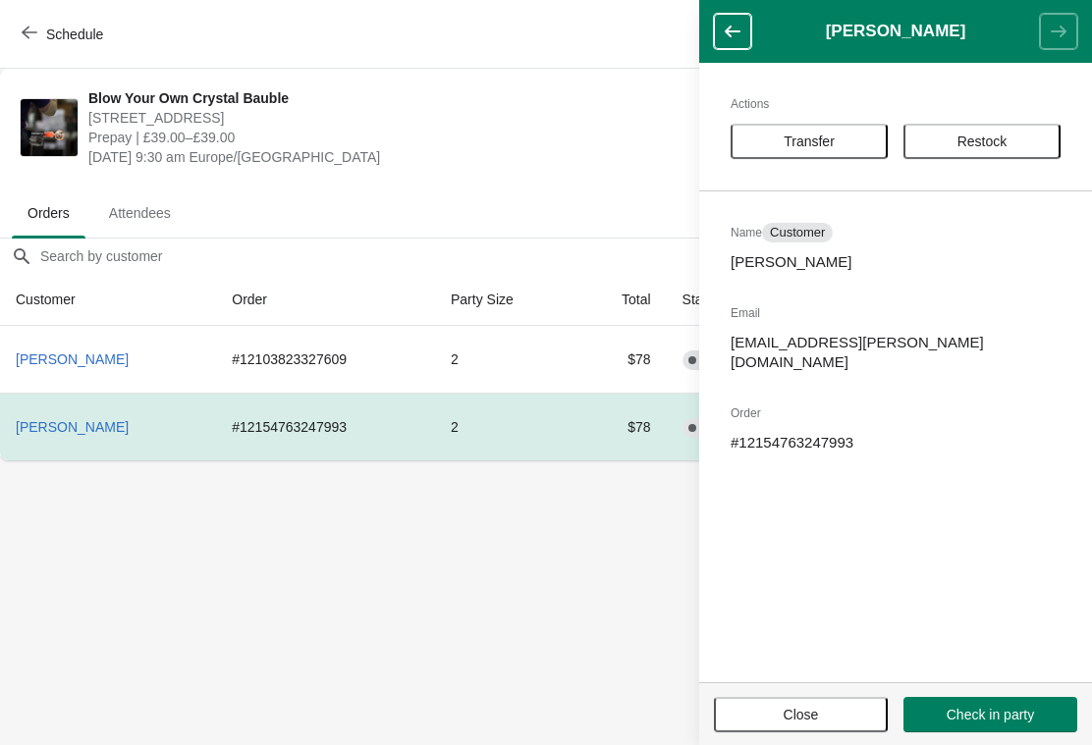
click at [561, 622] on body "Schedule Blow Your Own Crystal Bauble Cumbria Crystal, Canal Street, Ulverston …" at bounding box center [546, 372] width 1092 height 745
click at [799, 719] on span "Close" at bounding box center [800, 715] width 35 height 16
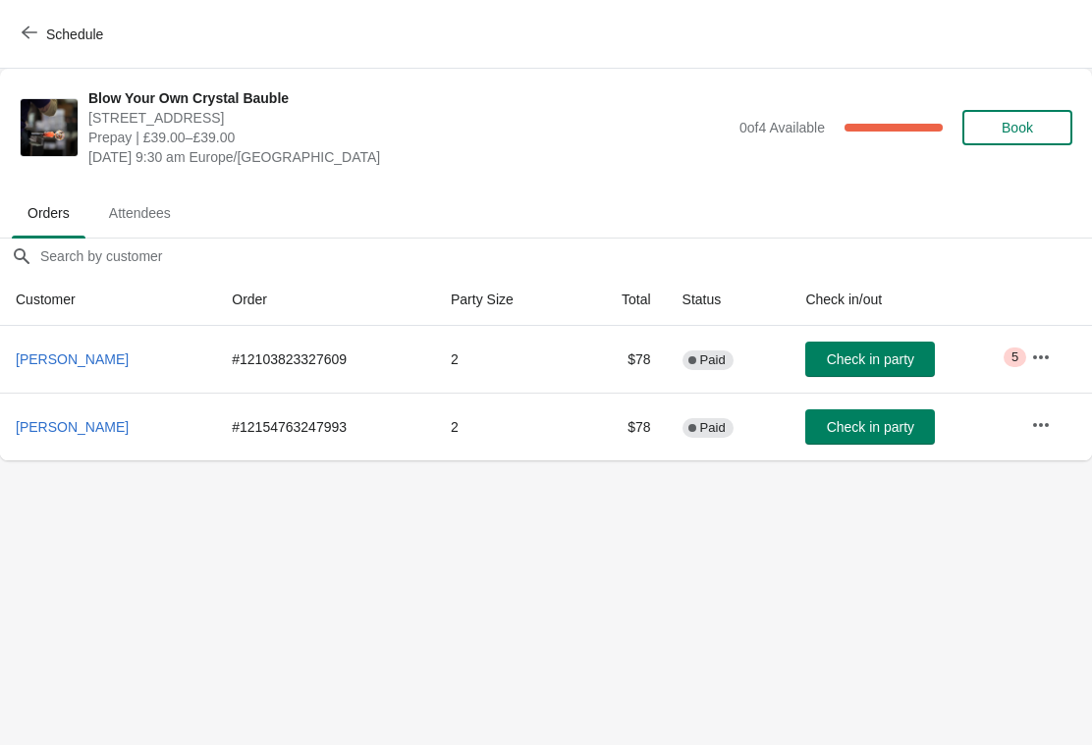
click at [74, 436] on button "[PERSON_NAME]" at bounding box center [72, 426] width 129 height 35
